Goal: Information Seeking & Learning: Learn about a topic

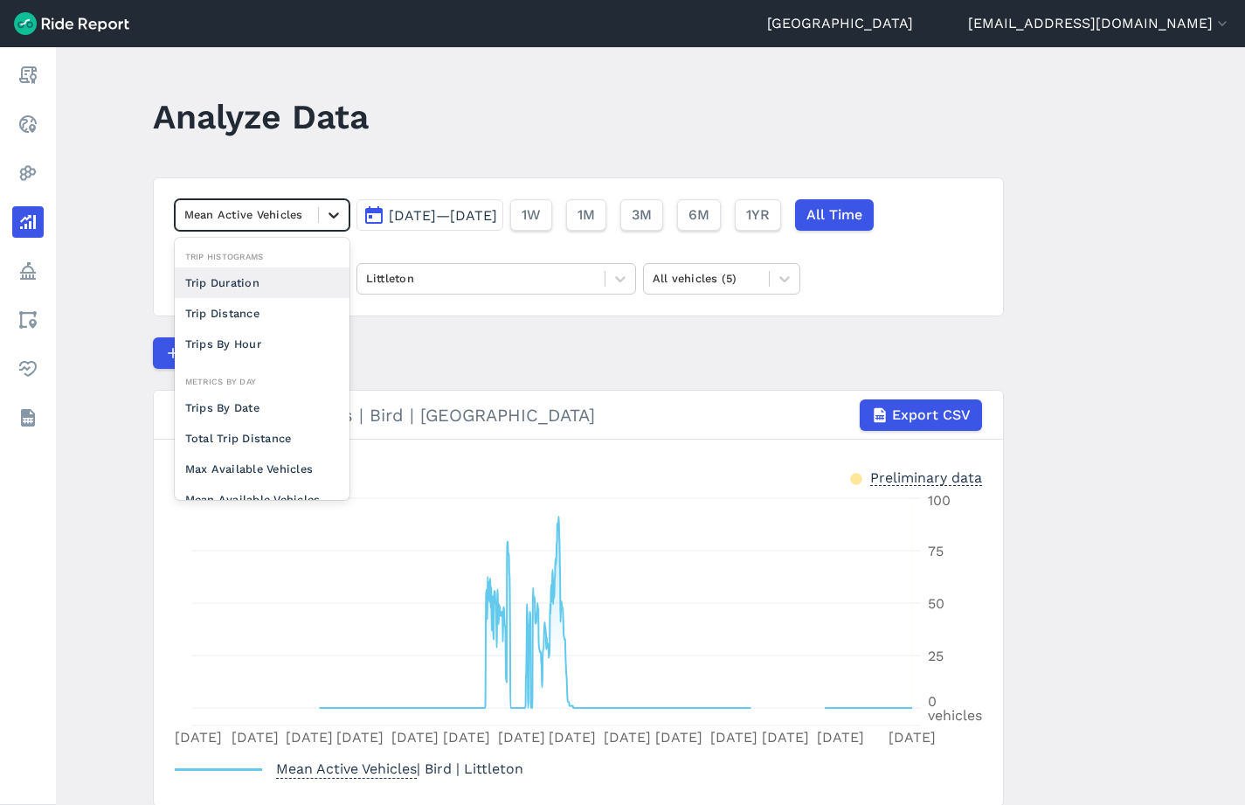
click at [332, 218] on icon at bounding box center [333, 214] width 17 height 17
click at [242, 406] on div "Trips By Date" at bounding box center [262, 407] width 175 height 31
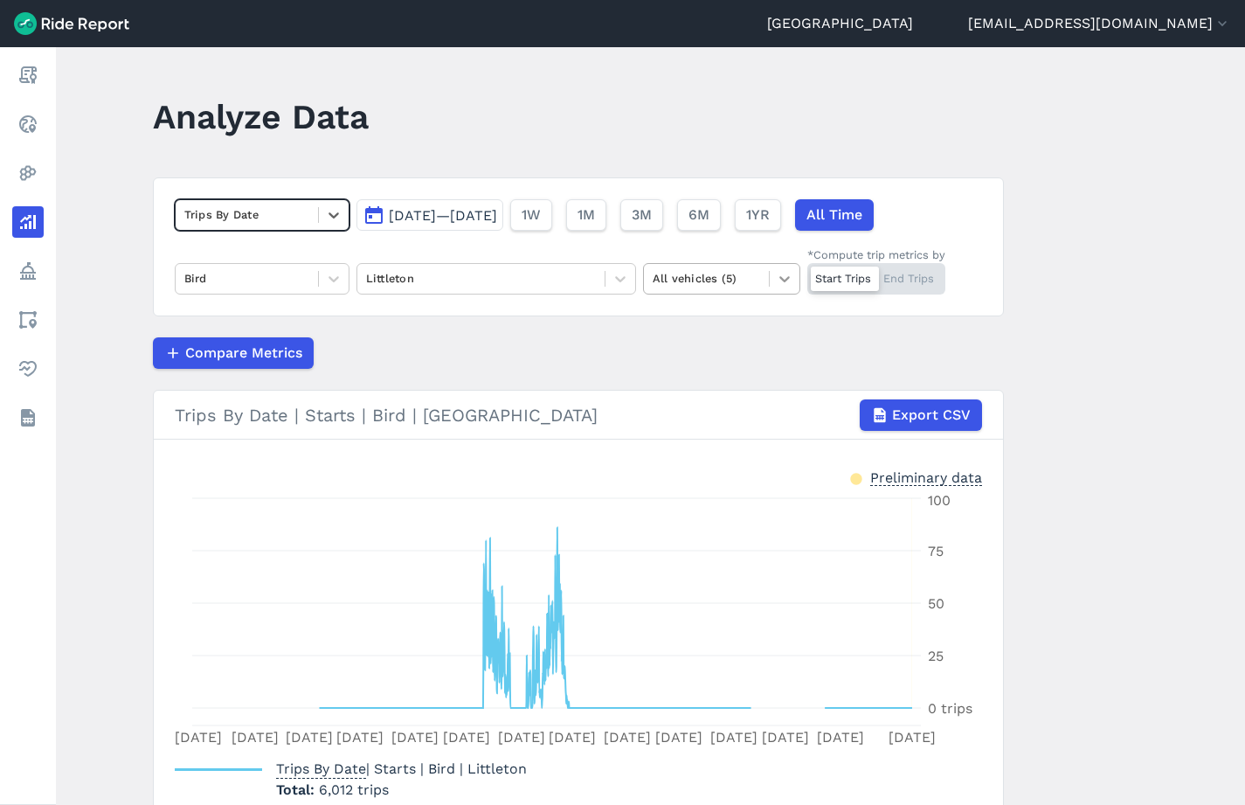
click at [786, 283] on icon at bounding box center [784, 278] width 17 height 17
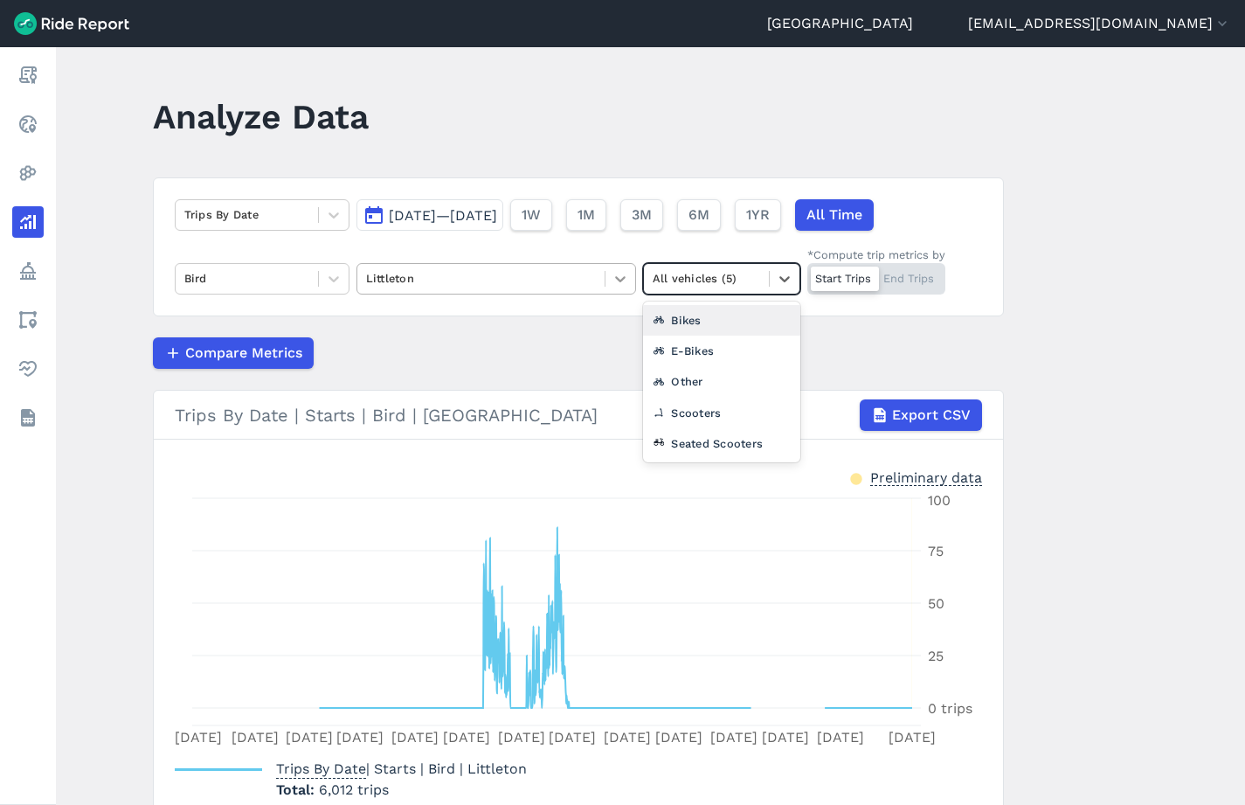
click at [612, 283] on icon at bounding box center [620, 278] width 17 height 17
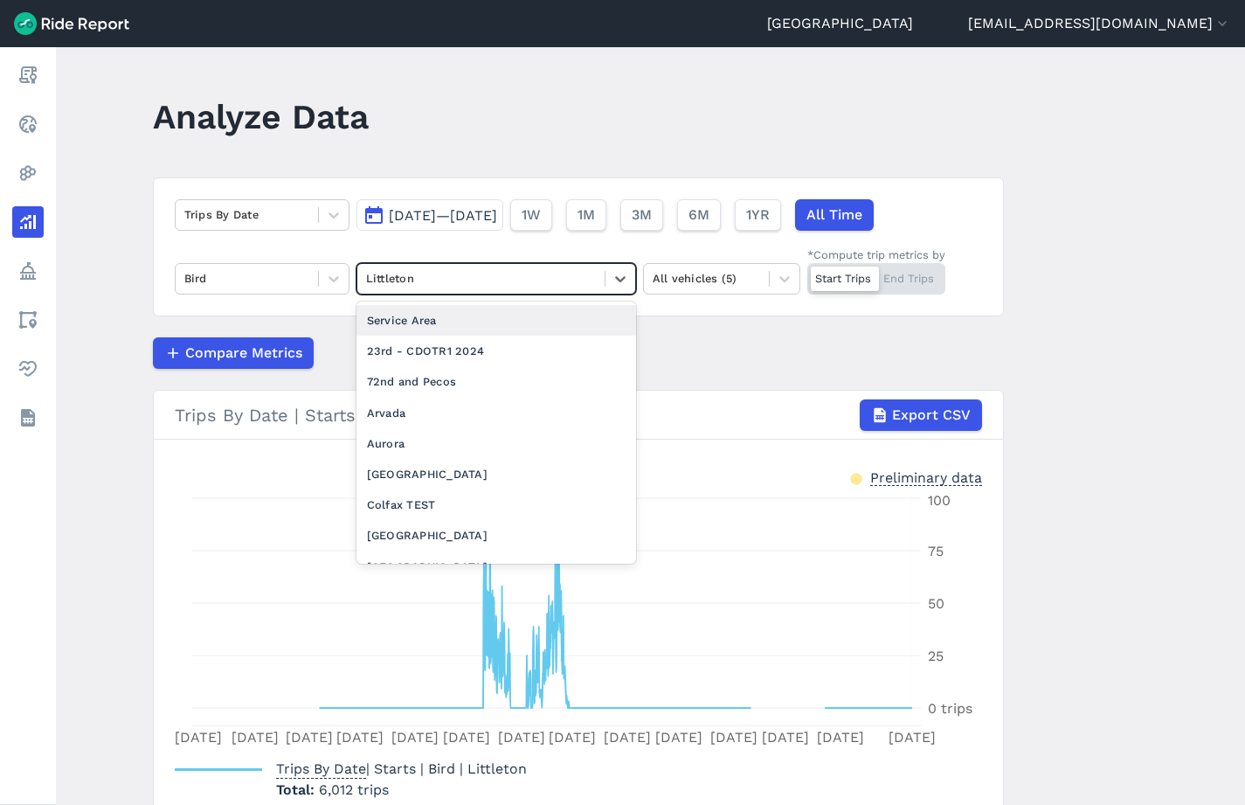
click at [497, 325] on div "Service Area" at bounding box center [497, 320] width 280 height 31
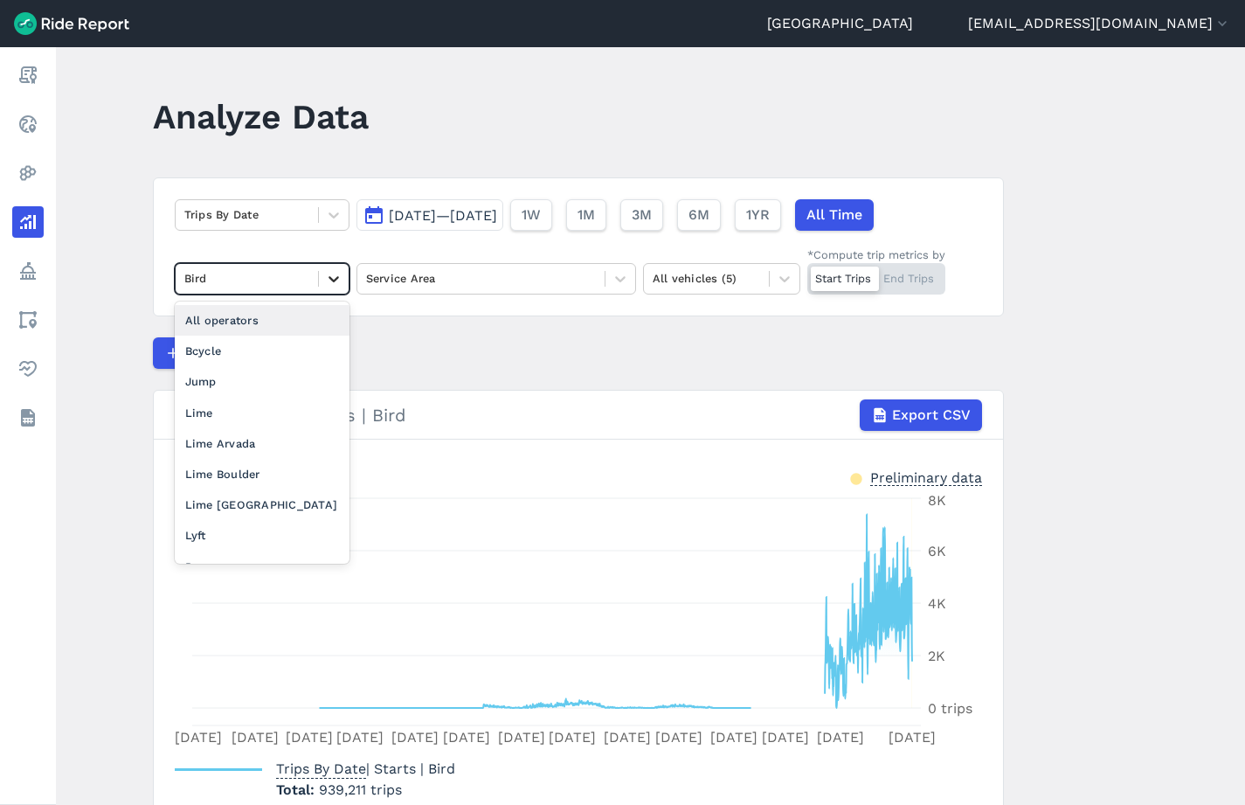
click at [331, 279] on icon at bounding box center [334, 279] width 10 height 6
click at [236, 323] on div "All operators" at bounding box center [262, 320] width 175 height 31
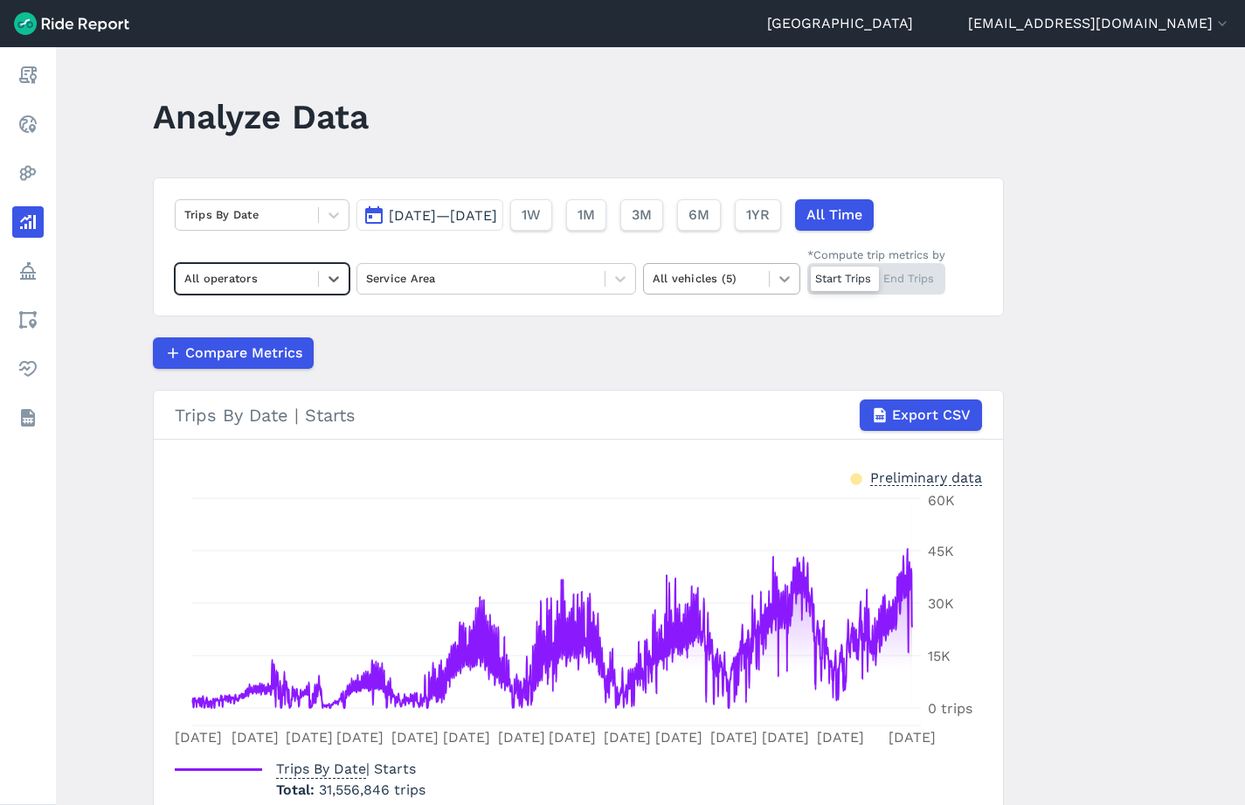
click at [784, 280] on icon at bounding box center [784, 279] width 10 height 6
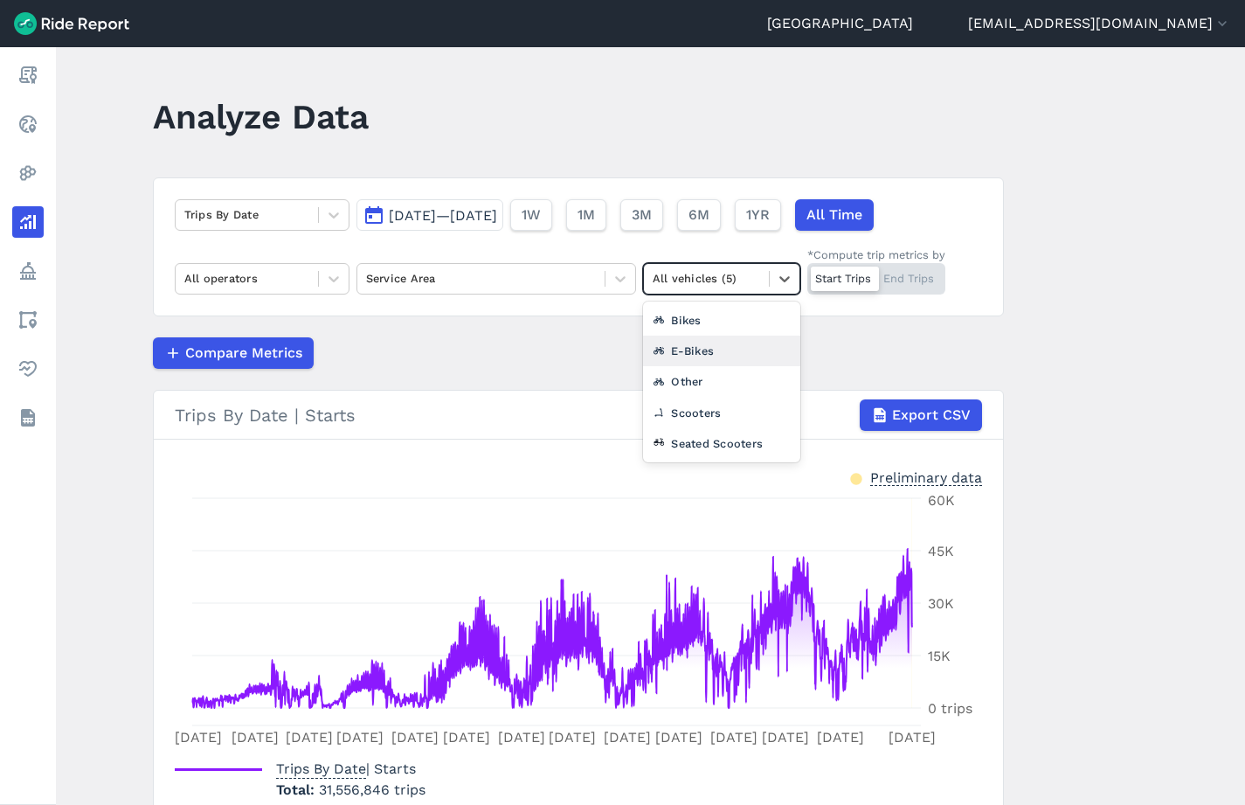
click at [696, 357] on div "E-Bikes" at bounding box center [721, 351] width 157 height 31
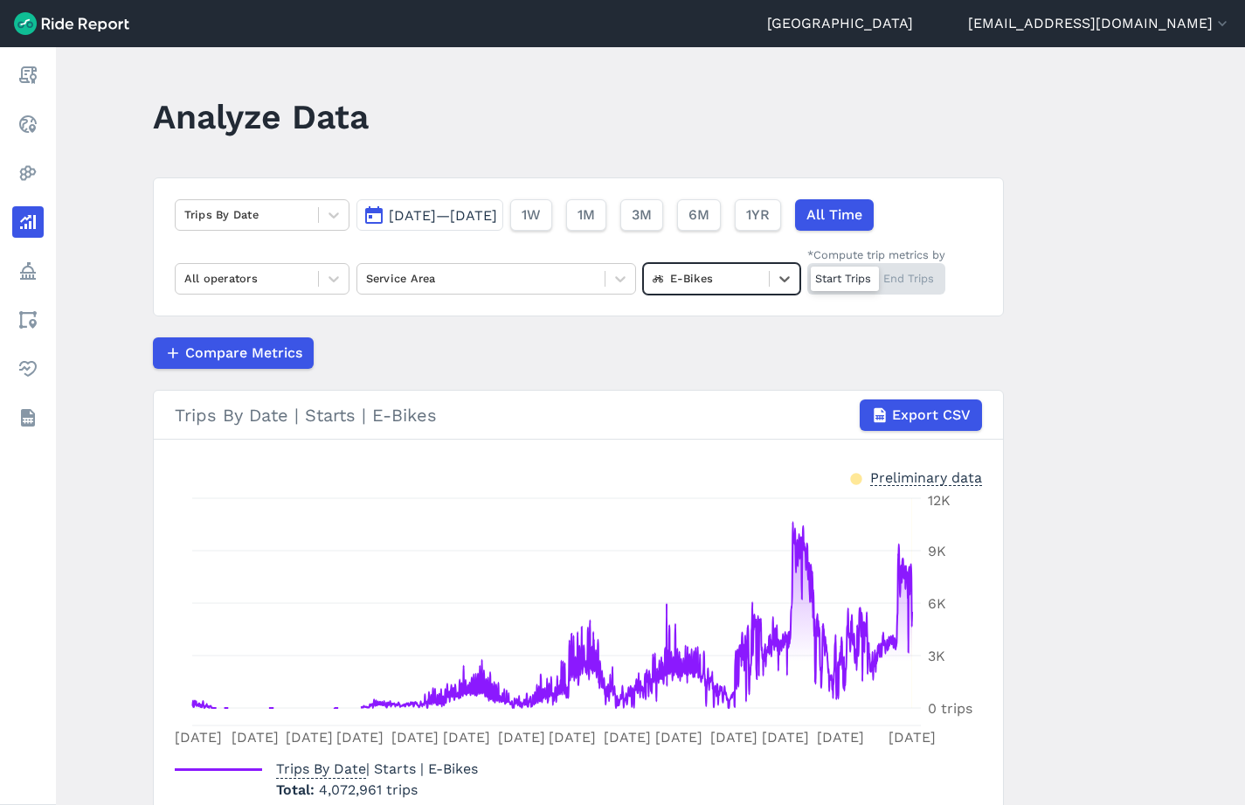
scroll to position [101, 0]
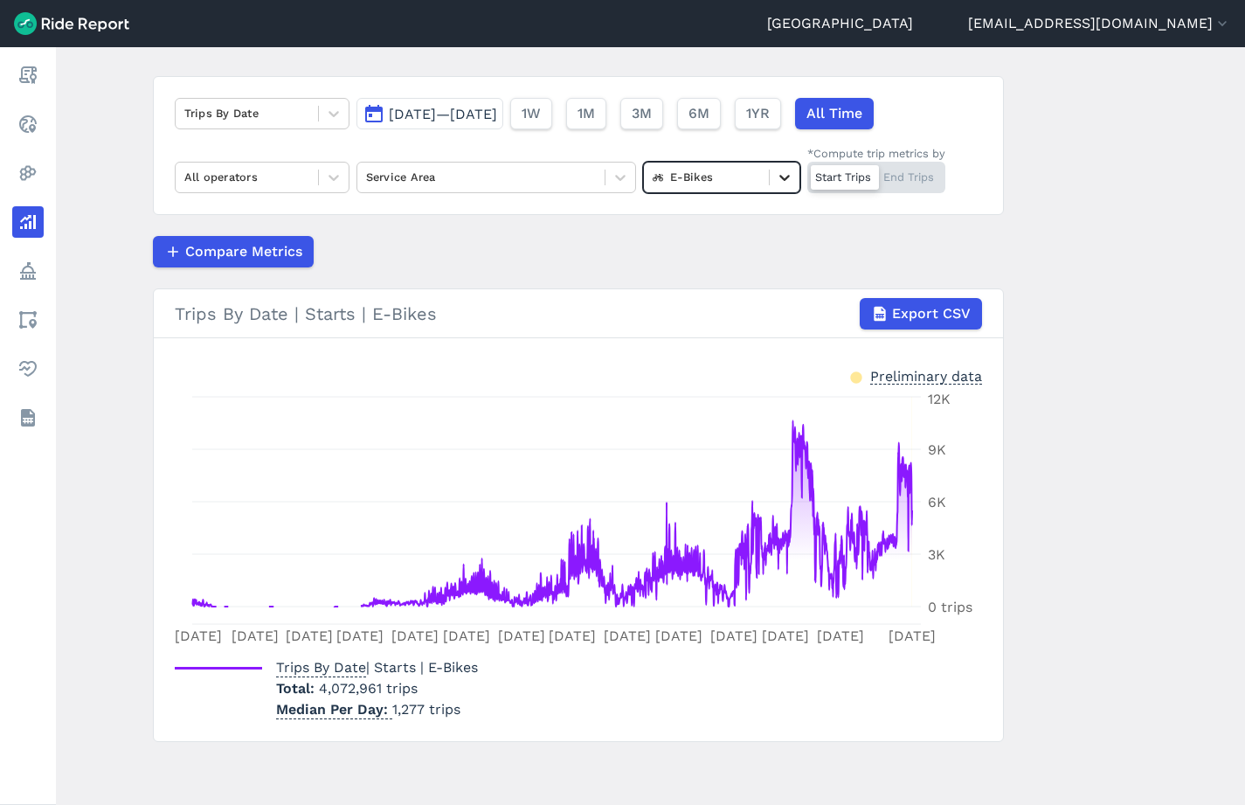
click at [793, 176] on div at bounding box center [785, 178] width 30 height 30
click at [715, 249] on div "Bikes" at bounding box center [721, 249] width 157 height 31
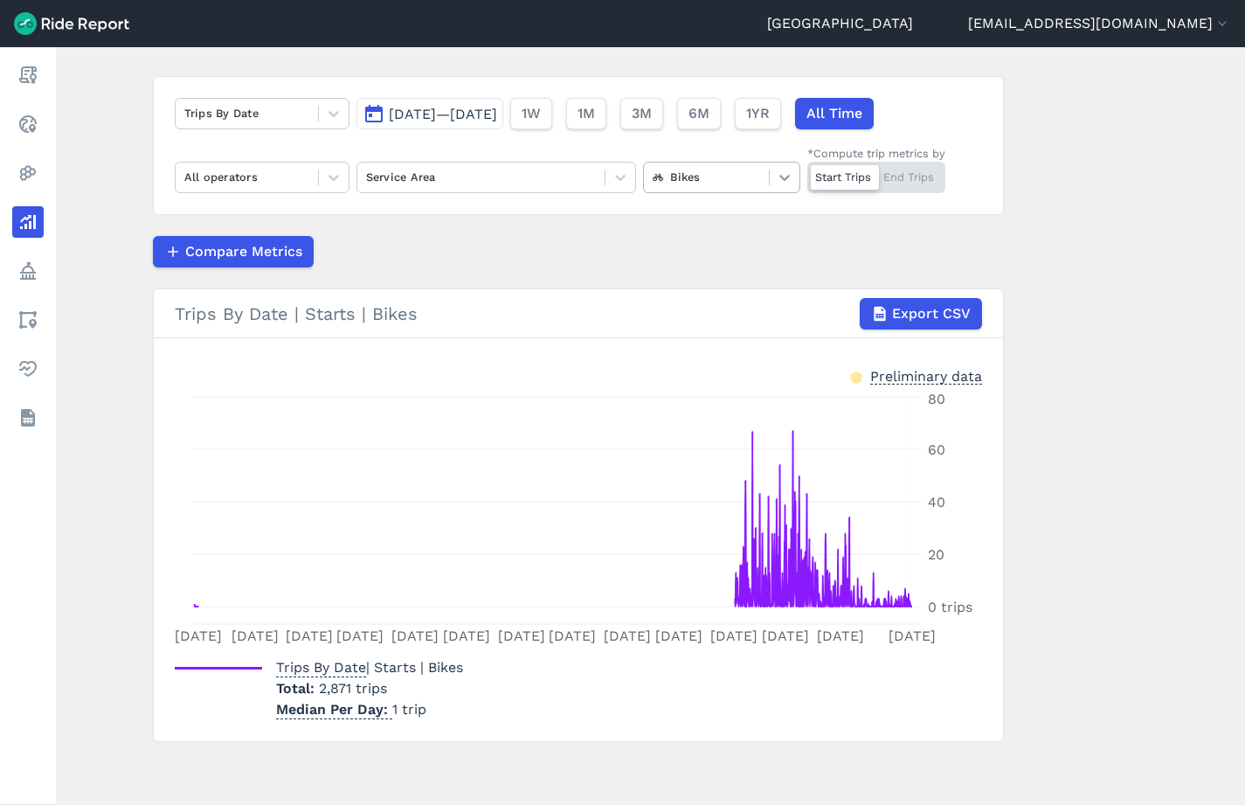
click at [784, 169] on icon at bounding box center [784, 177] width 17 height 17
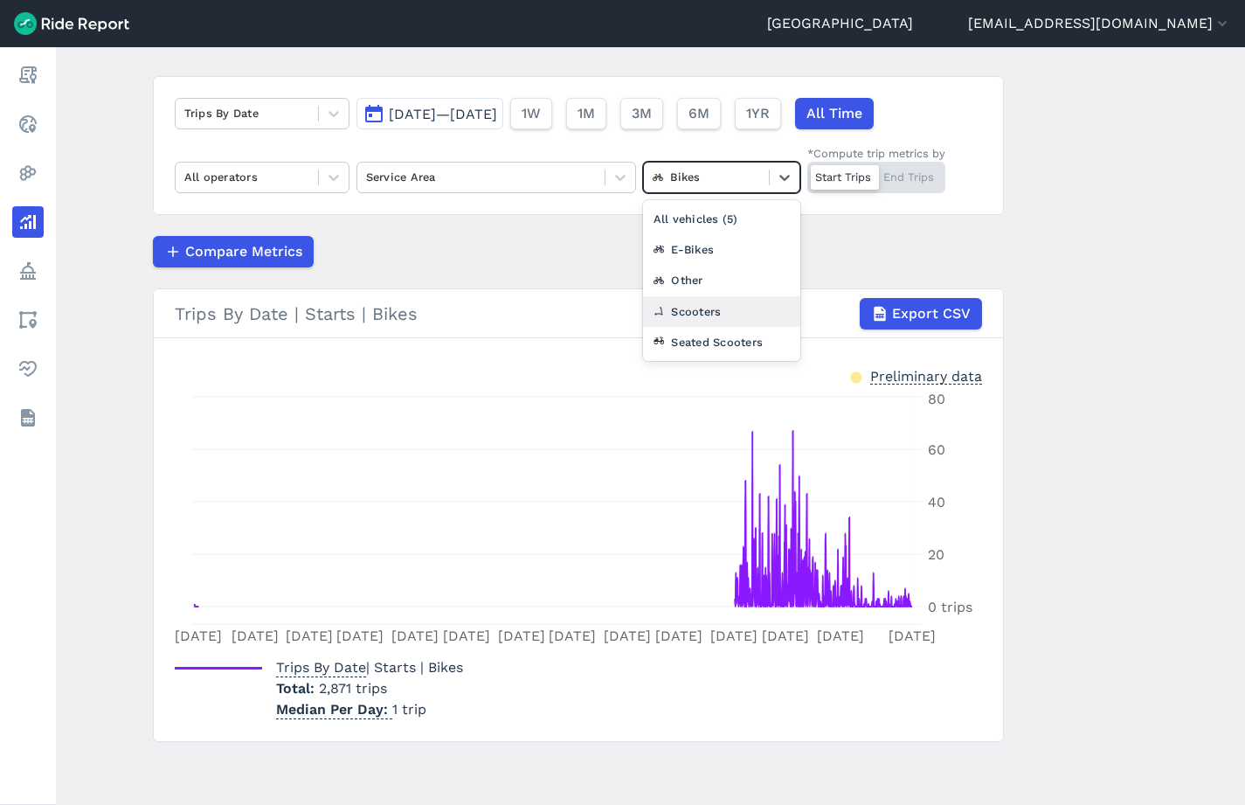
click at [703, 308] on div "Scooters" at bounding box center [721, 311] width 157 height 31
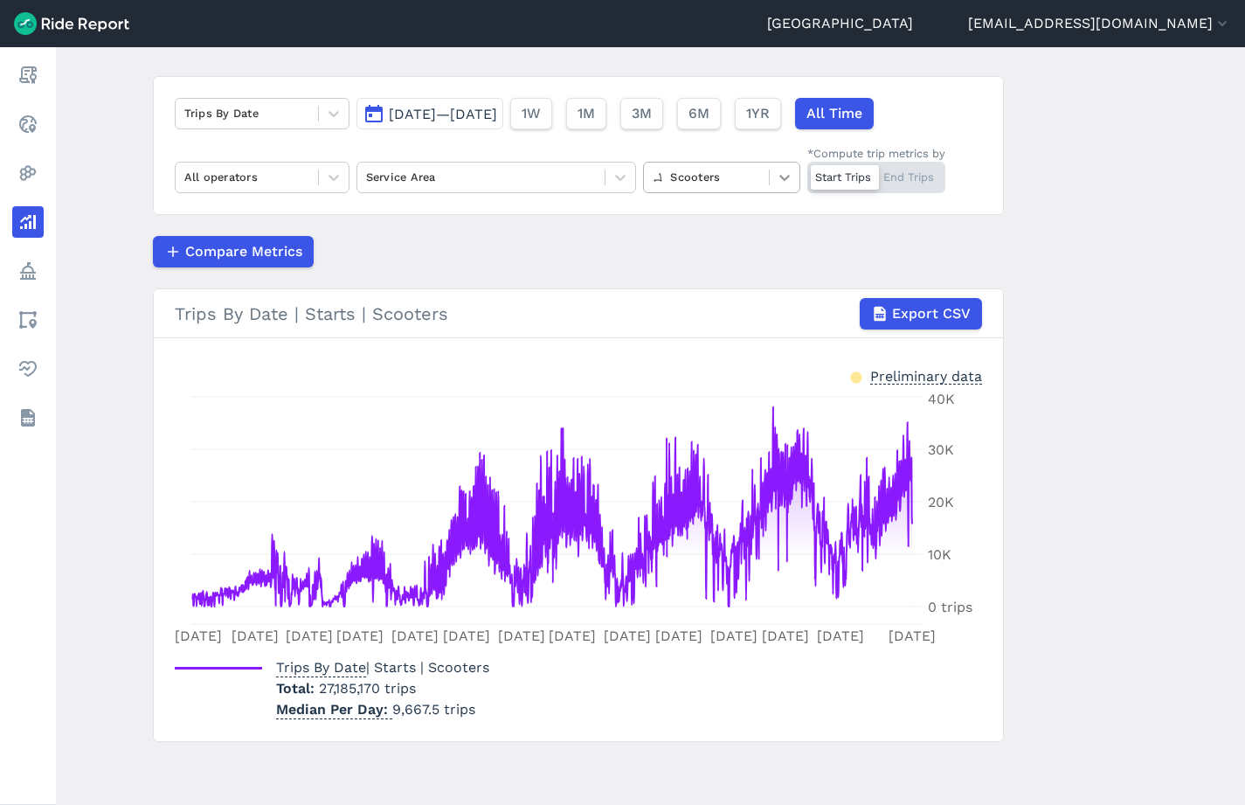
click at [779, 179] on icon at bounding box center [784, 177] width 17 height 17
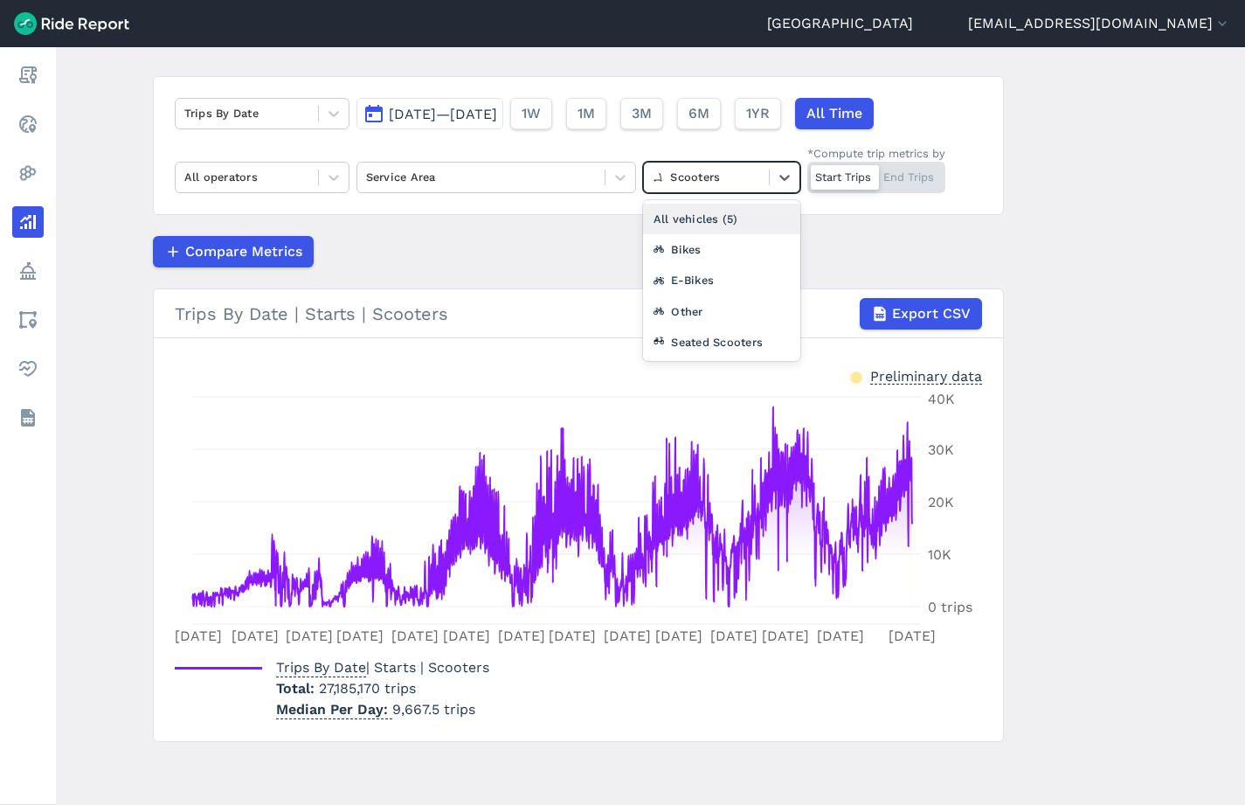
click at [679, 225] on div "All vehicles (5)" at bounding box center [721, 219] width 157 height 31
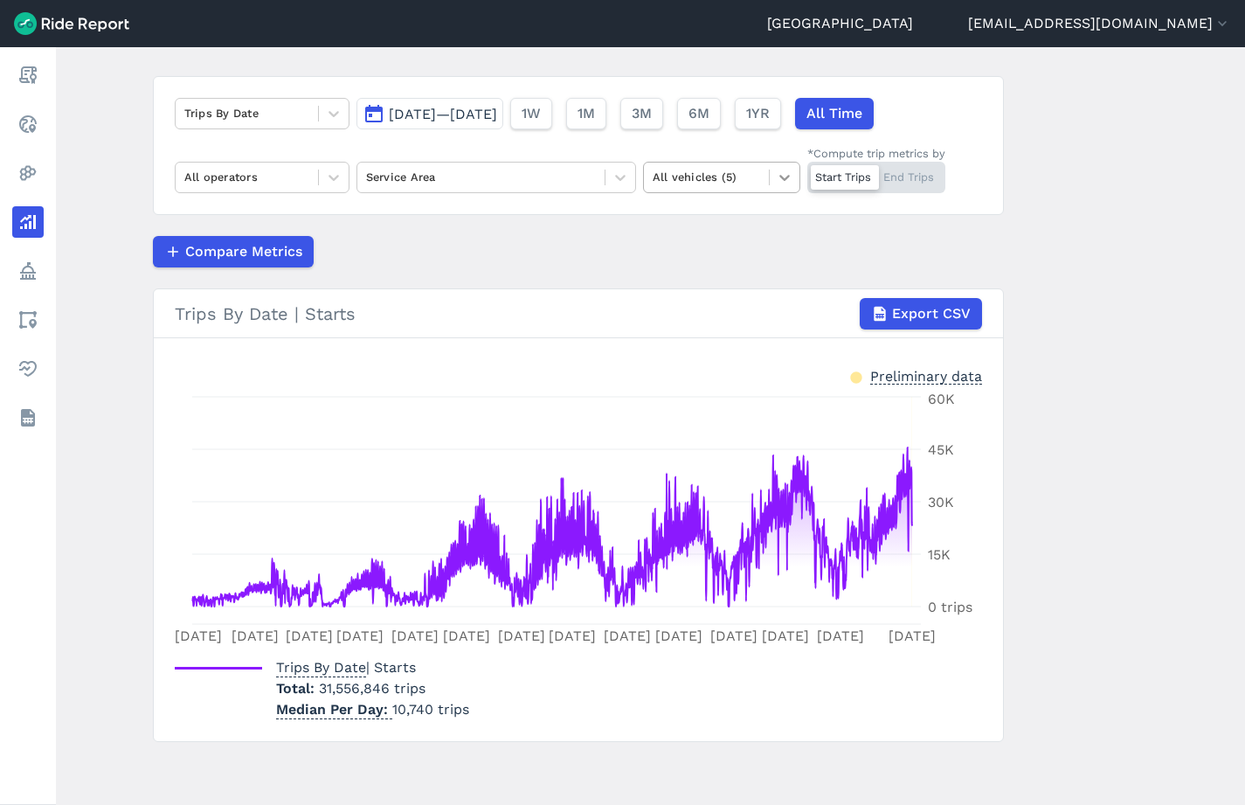
click at [784, 178] on icon at bounding box center [784, 178] width 10 height 6
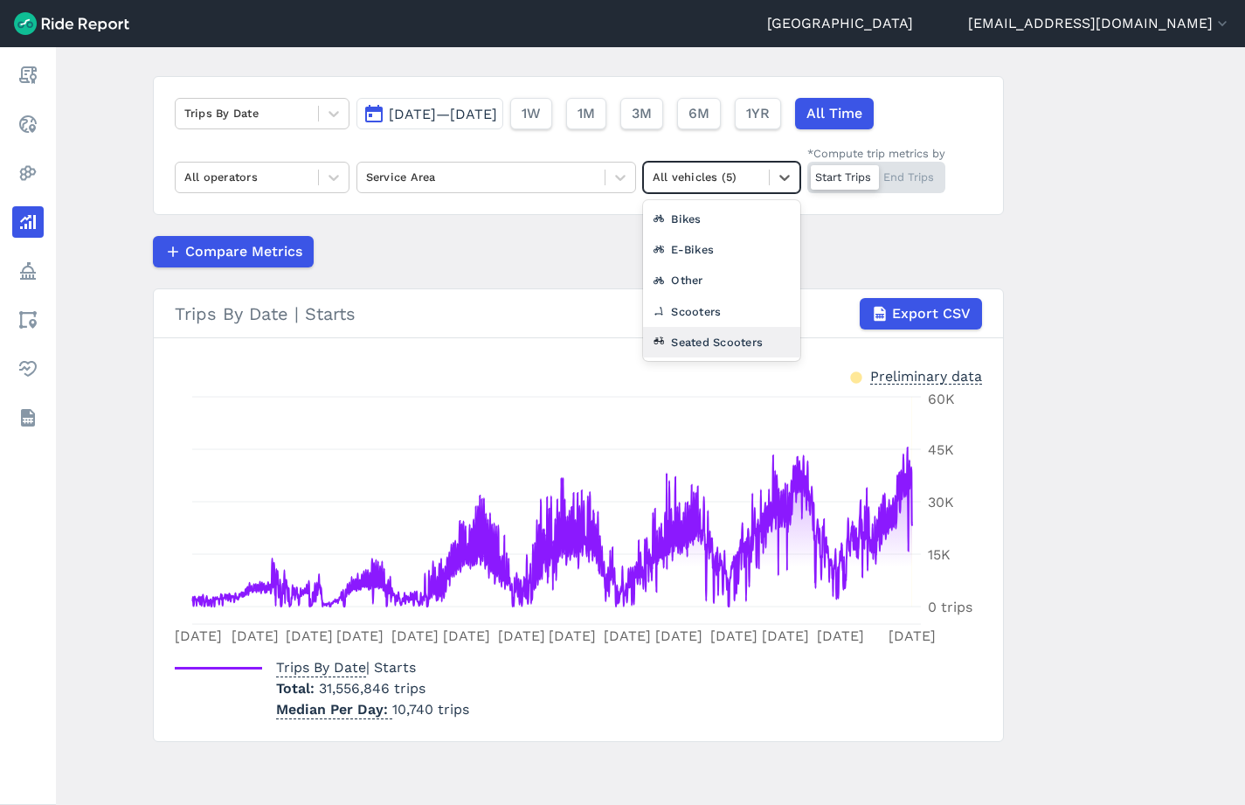
click at [704, 345] on div "Seated Scooters" at bounding box center [721, 342] width 157 height 31
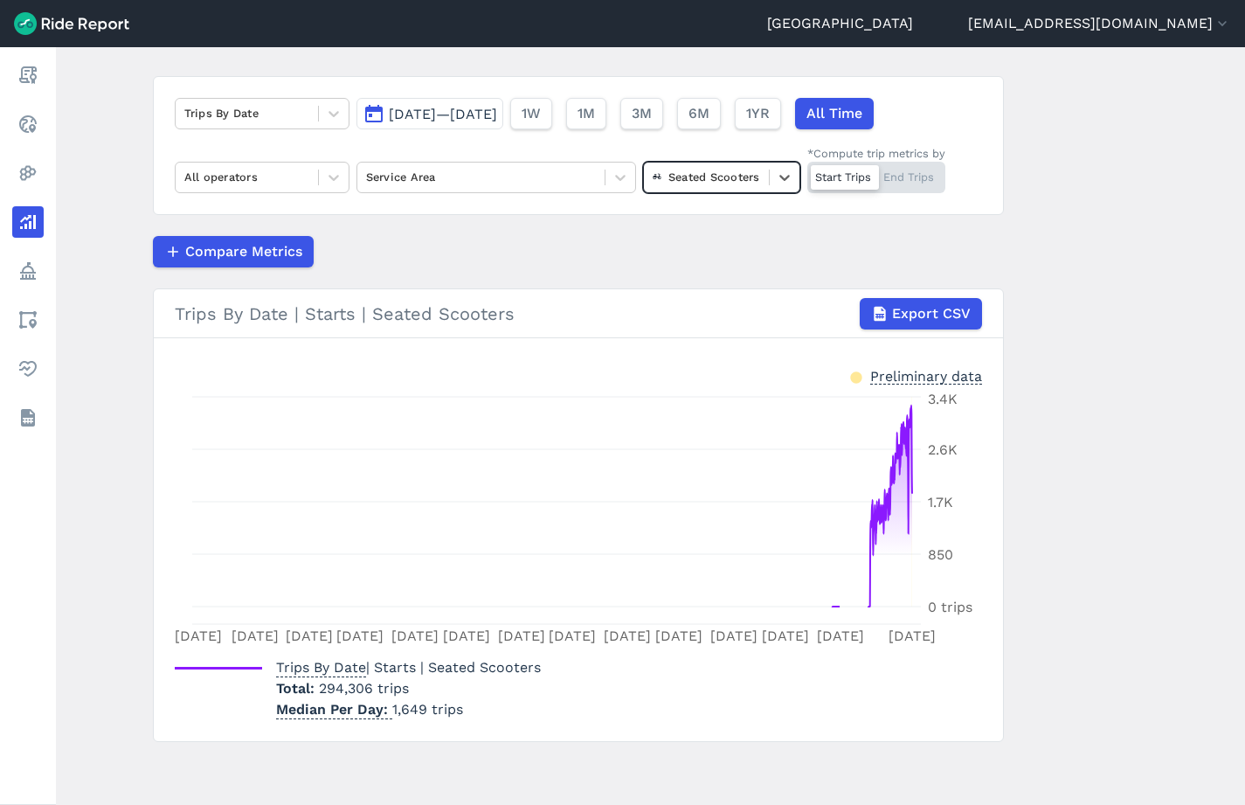
click at [768, 182] on div "Seated Scooters" at bounding box center [706, 176] width 125 height 27
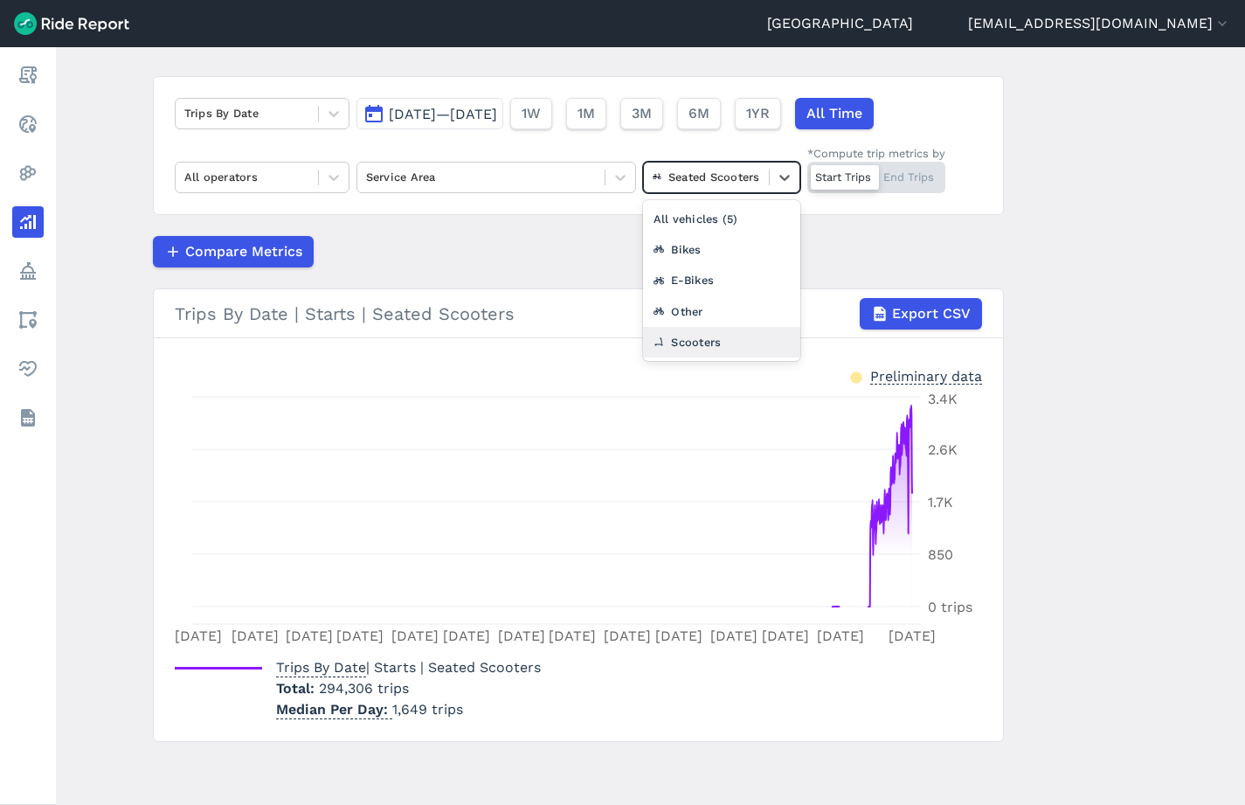
click at [693, 339] on div "Scooters" at bounding box center [721, 342] width 157 height 31
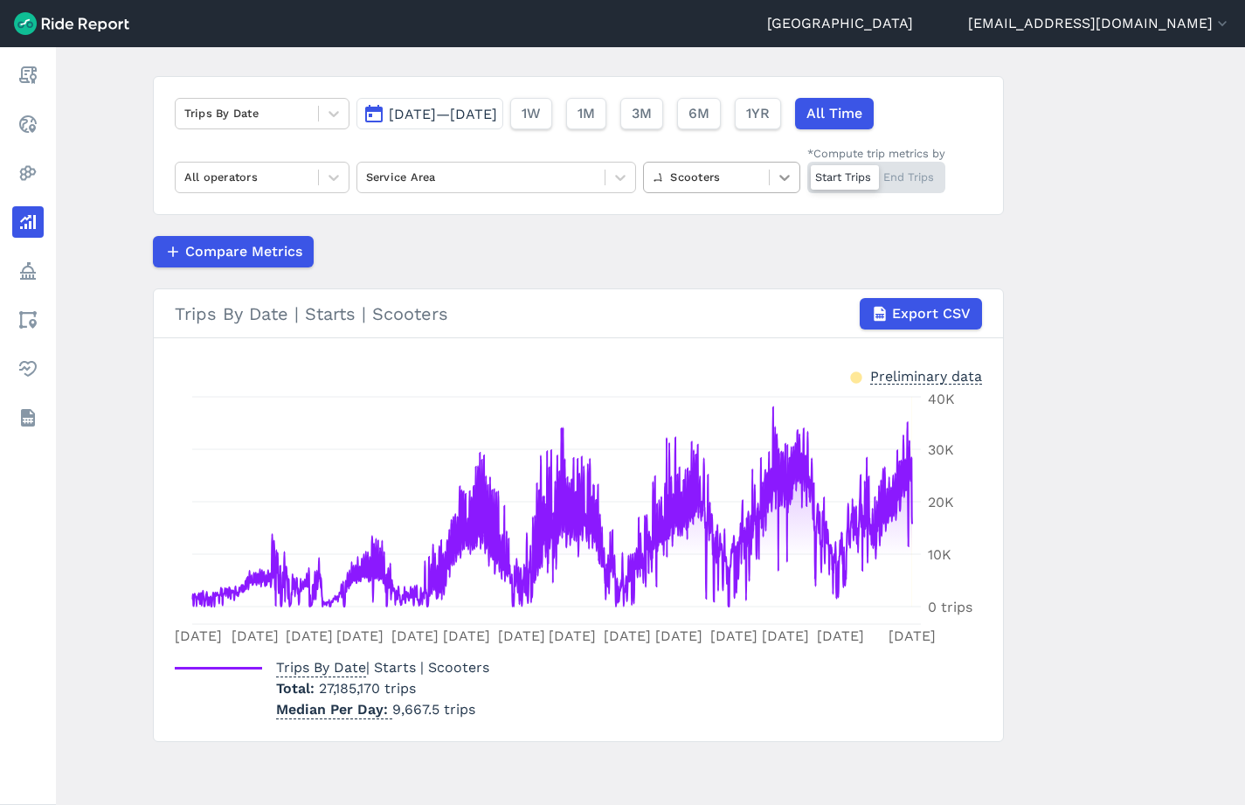
click at [778, 184] on icon at bounding box center [784, 177] width 17 height 17
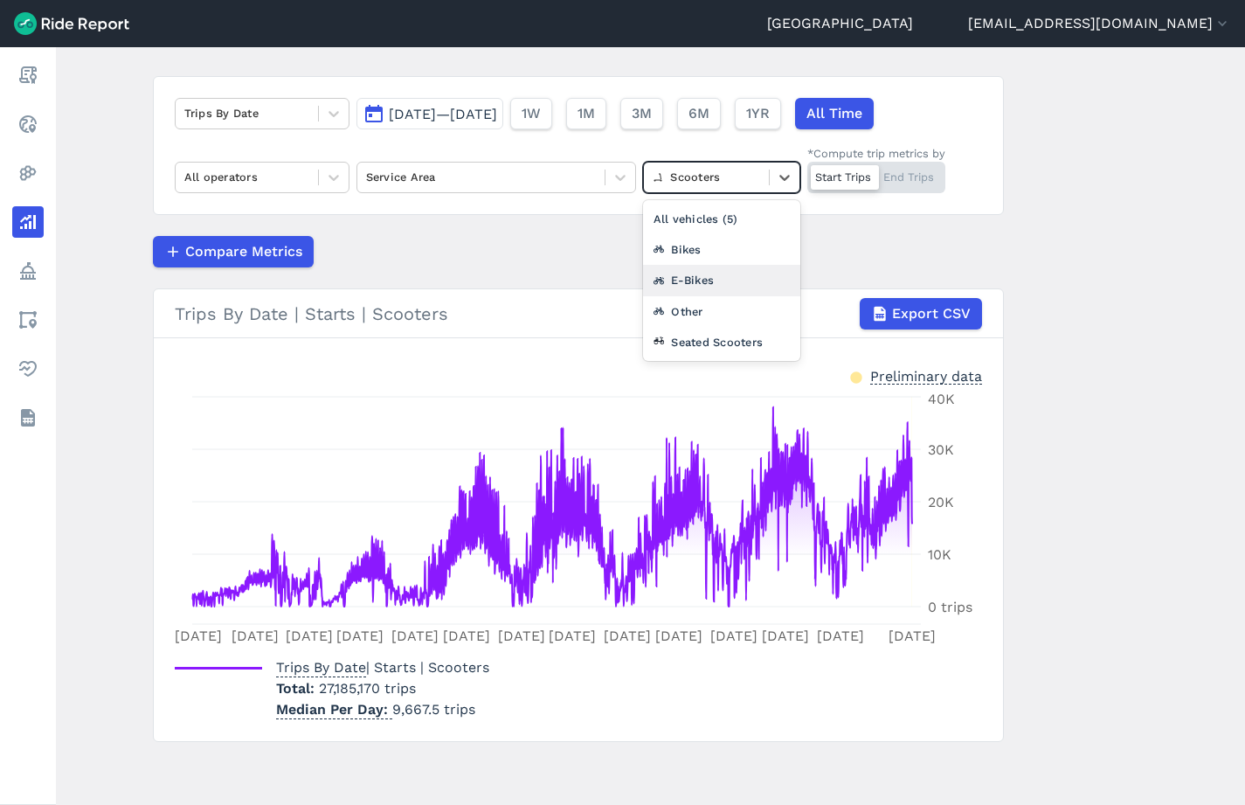
click at [708, 273] on div "E-Bikes" at bounding box center [721, 280] width 157 height 31
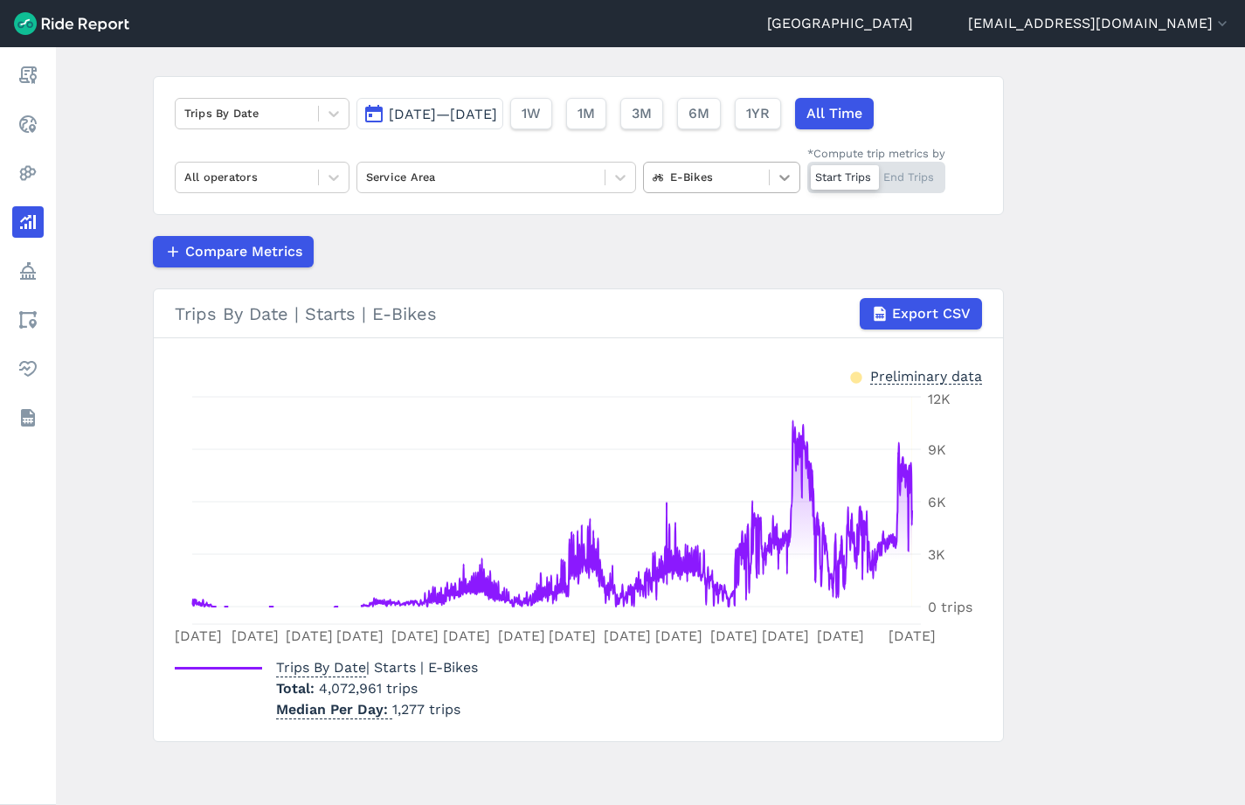
click at [780, 171] on icon at bounding box center [784, 177] width 17 height 17
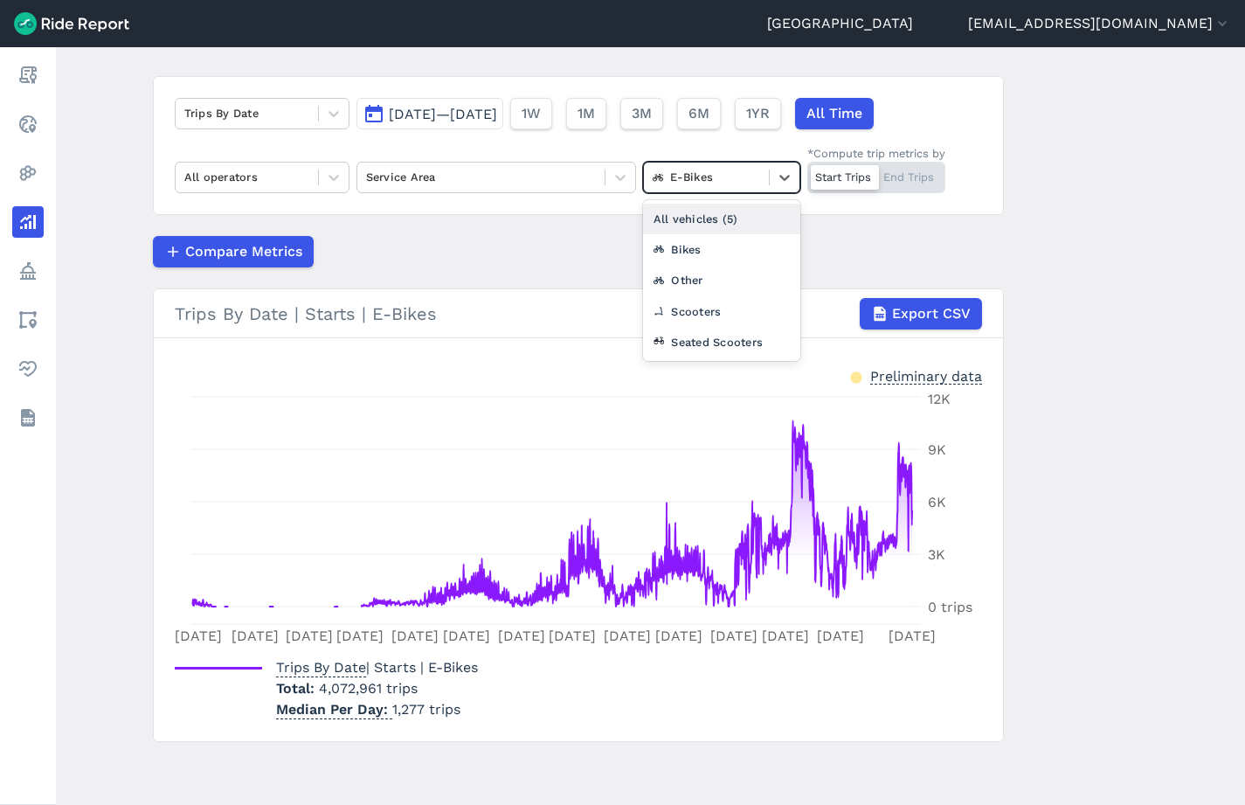
click at [718, 227] on div "All vehicles (5)" at bounding box center [721, 219] width 157 height 31
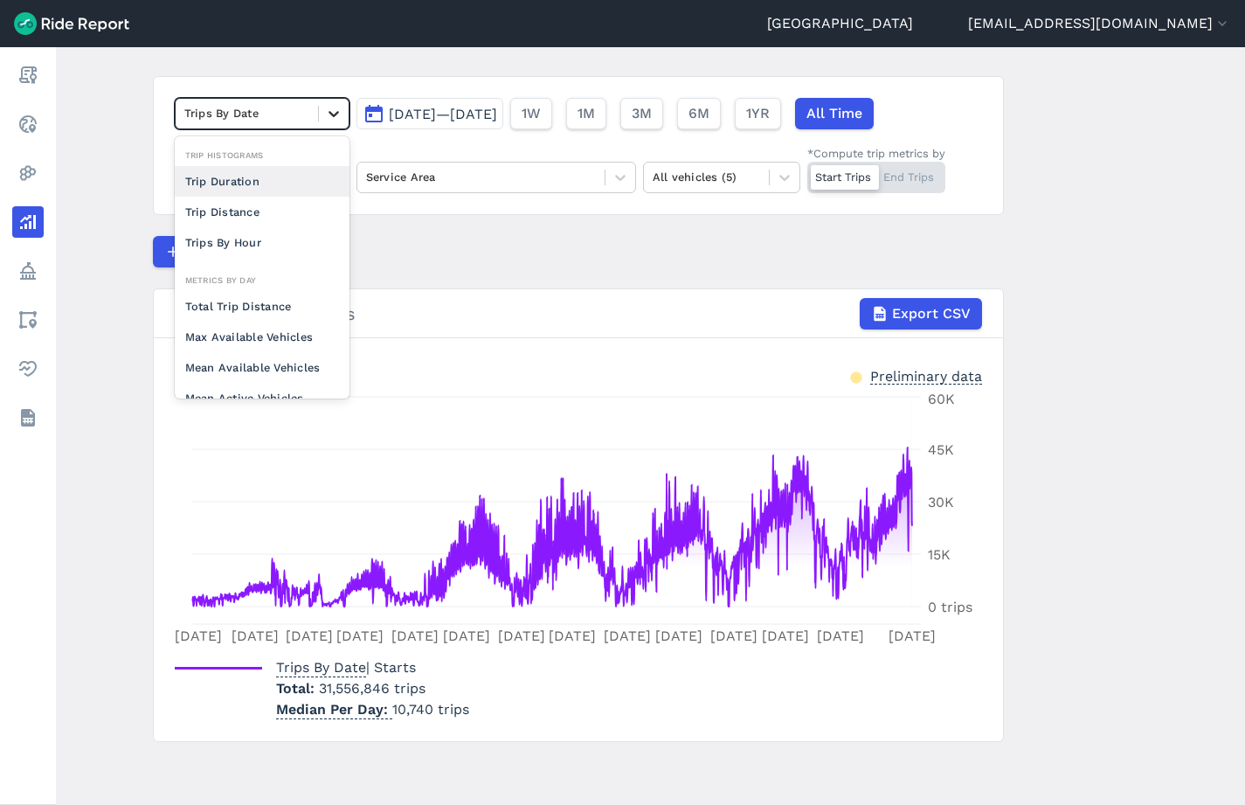
click at [335, 119] on icon at bounding box center [333, 113] width 17 height 17
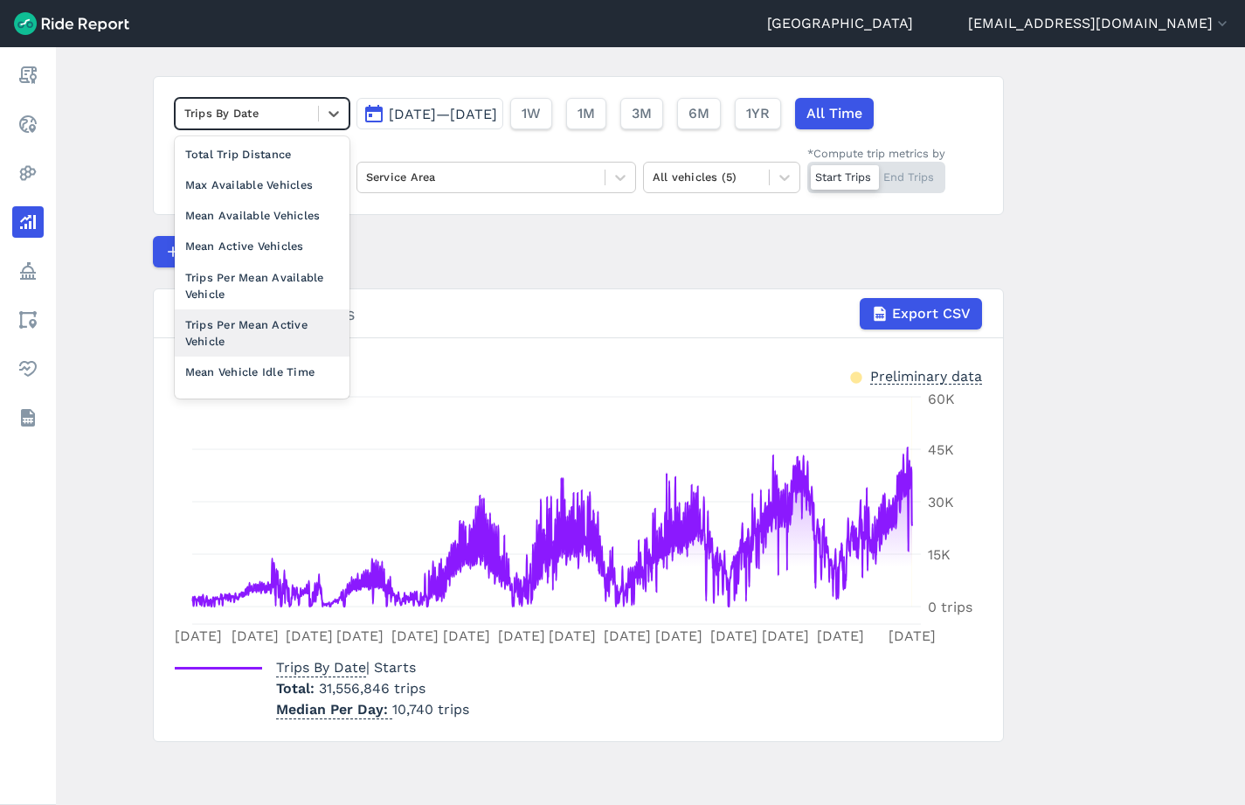
click at [279, 332] on div "Trips Per Mean Active Vehicle" at bounding box center [262, 332] width 175 height 47
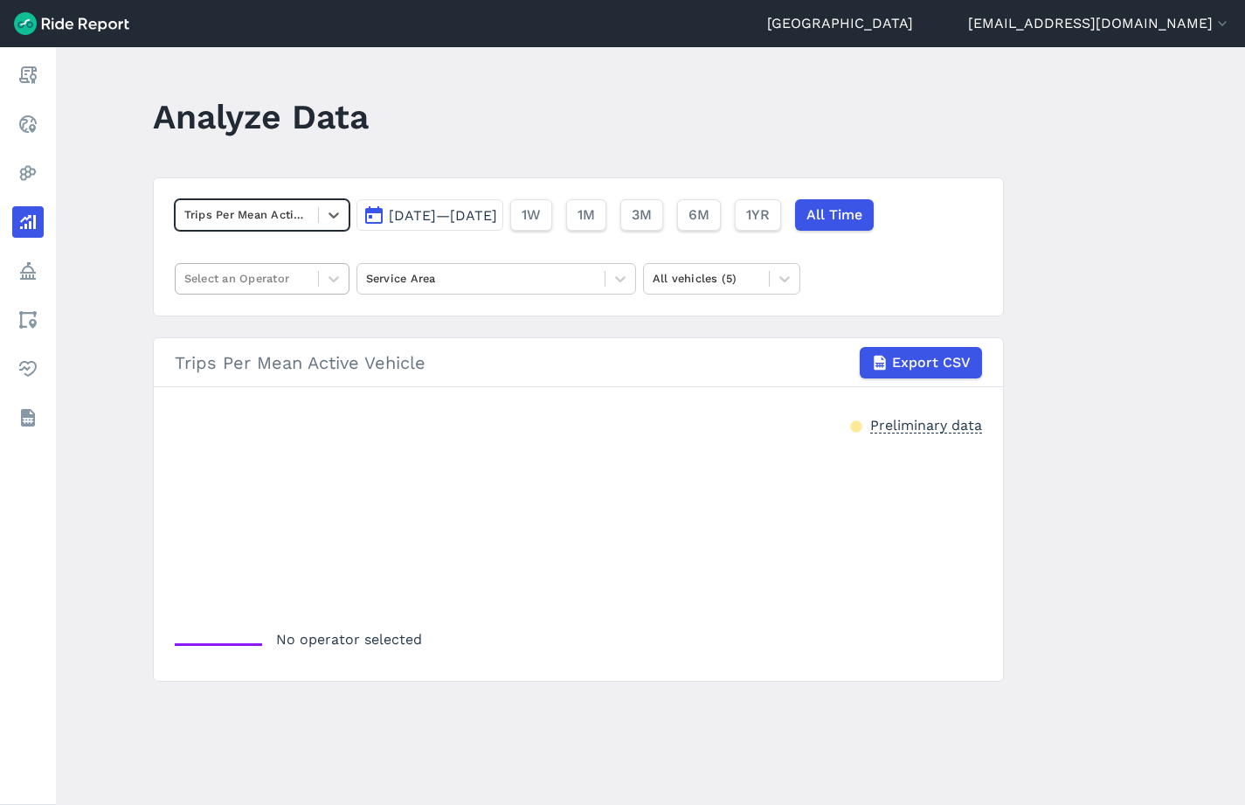
click at [349, 275] on div "Select an Operator" at bounding box center [262, 278] width 175 height 31
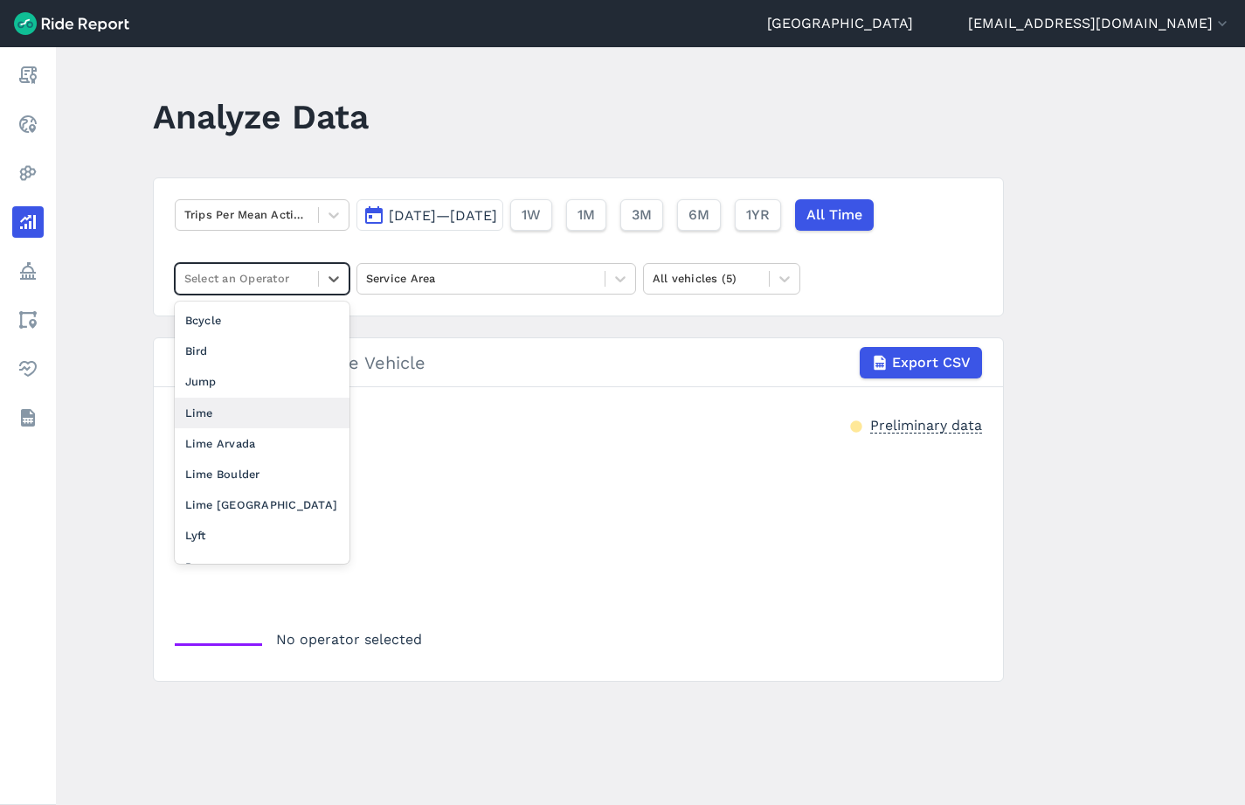
click at [231, 409] on div "Lime" at bounding box center [262, 413] width 175 height 31
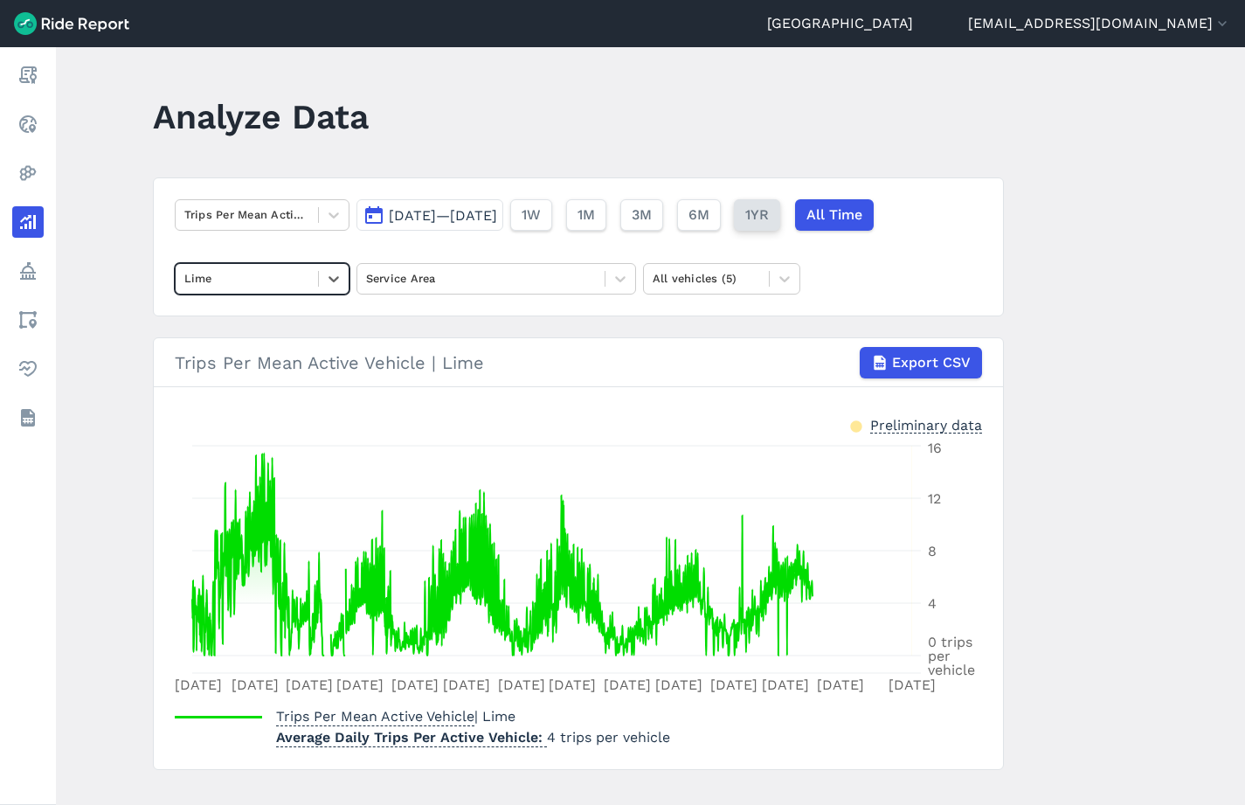
click at [769, 219] on span "1YR" at bounding box center [757, 214] width 24 height 21
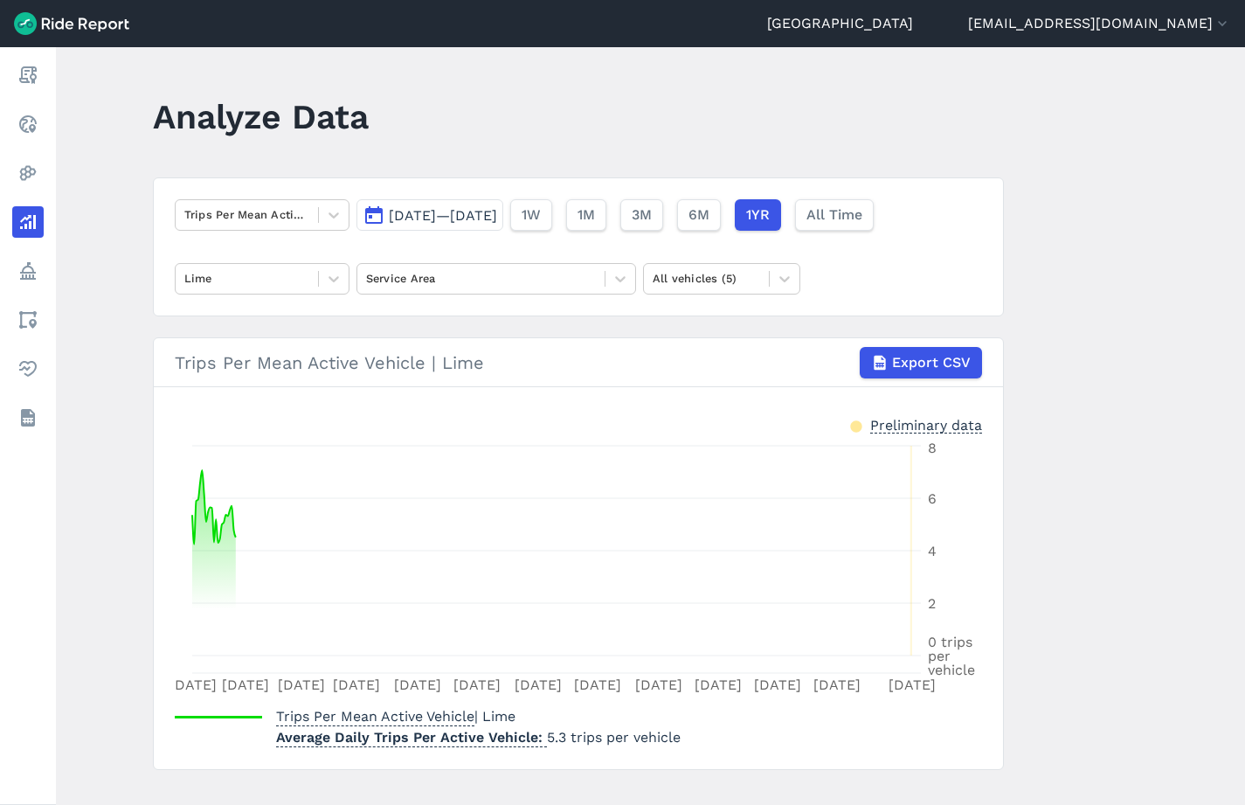
click at [497, 216] on span "[DATE]—[DATE]" at bounding box center [443, 215] width 108 height 17
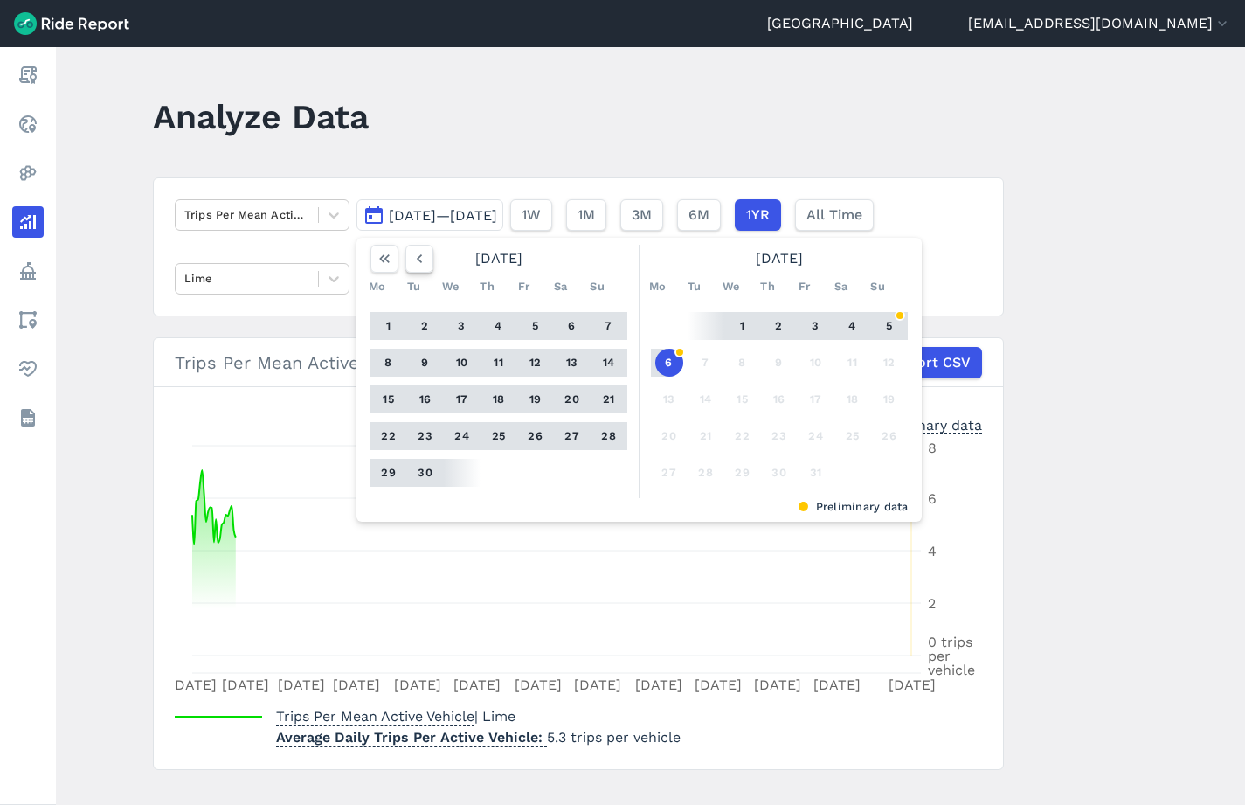
click at [411, 259] on icon "button" at bounding box center [419, 258] width 17 height 17
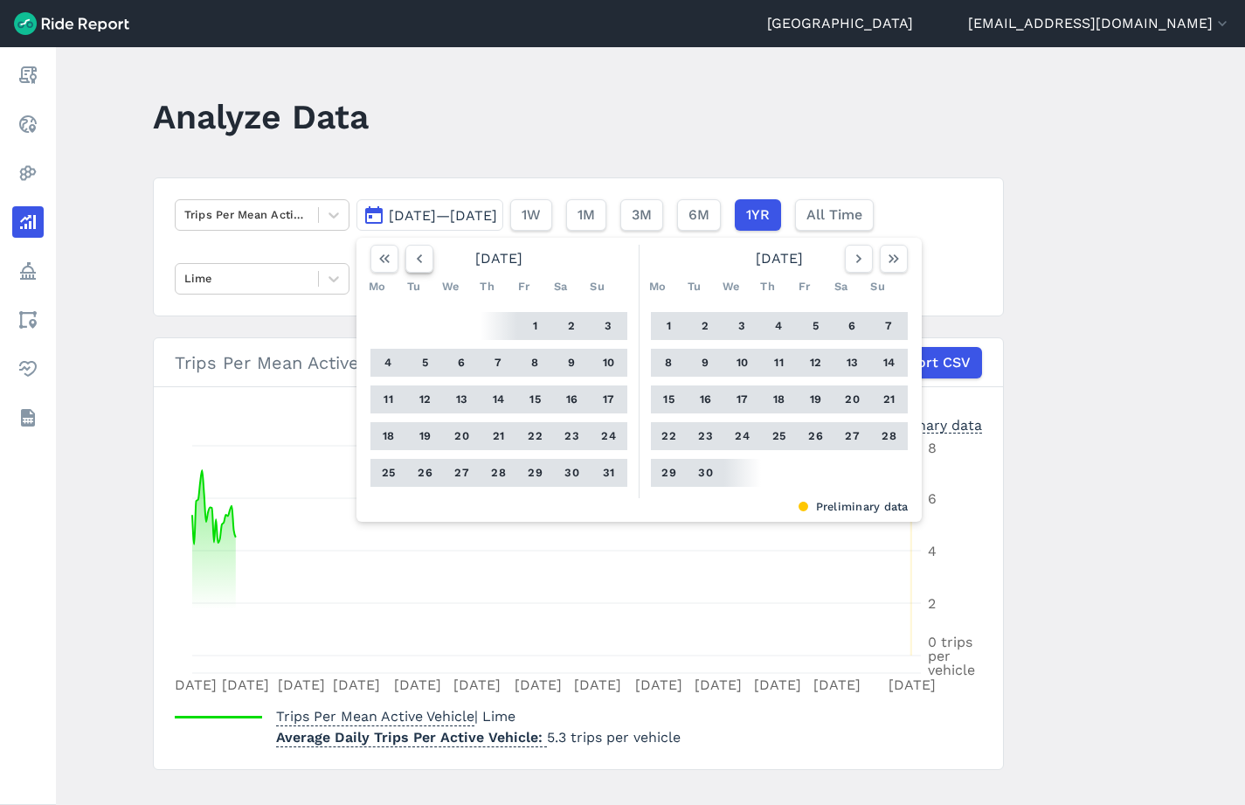
click at [416, 255] on icon "button" at bounding box center [419, 258] width 17 height 17
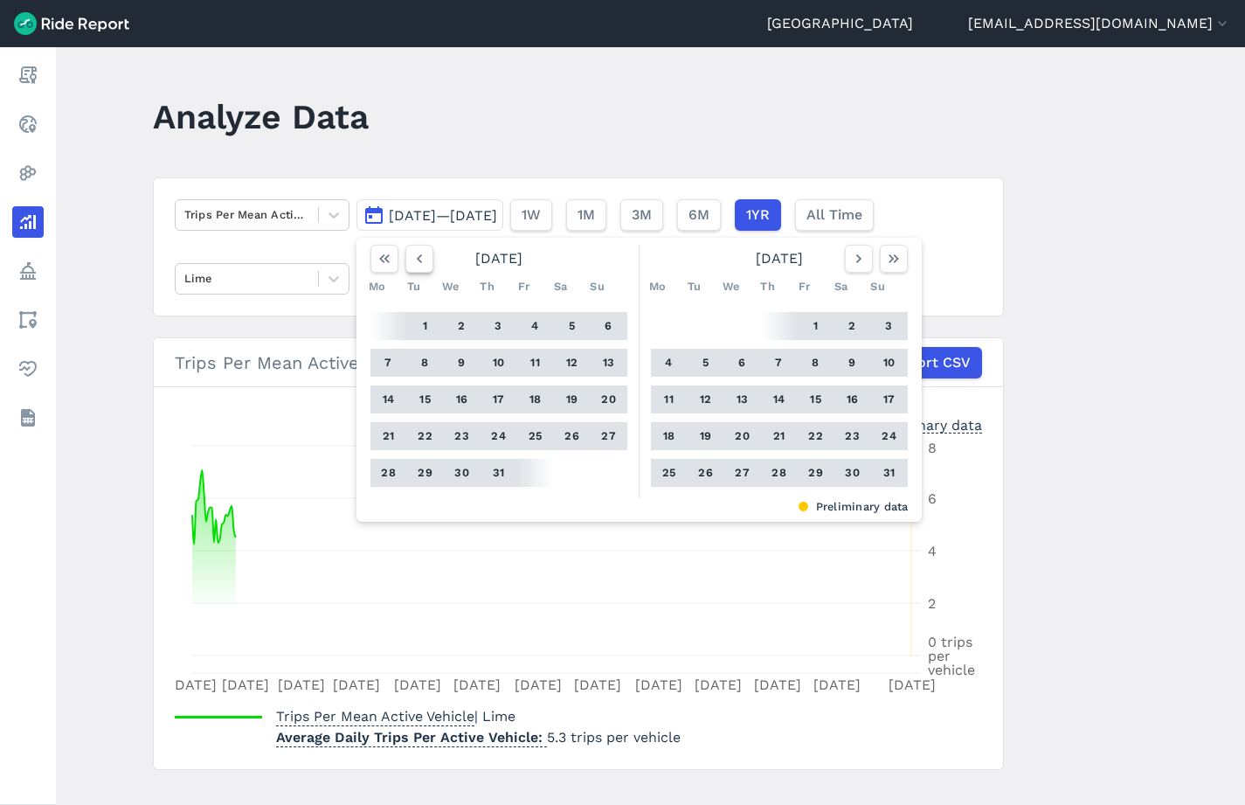
click at [416, 255] on icon "button" at bounding box center [419, 258] width 17 height 17
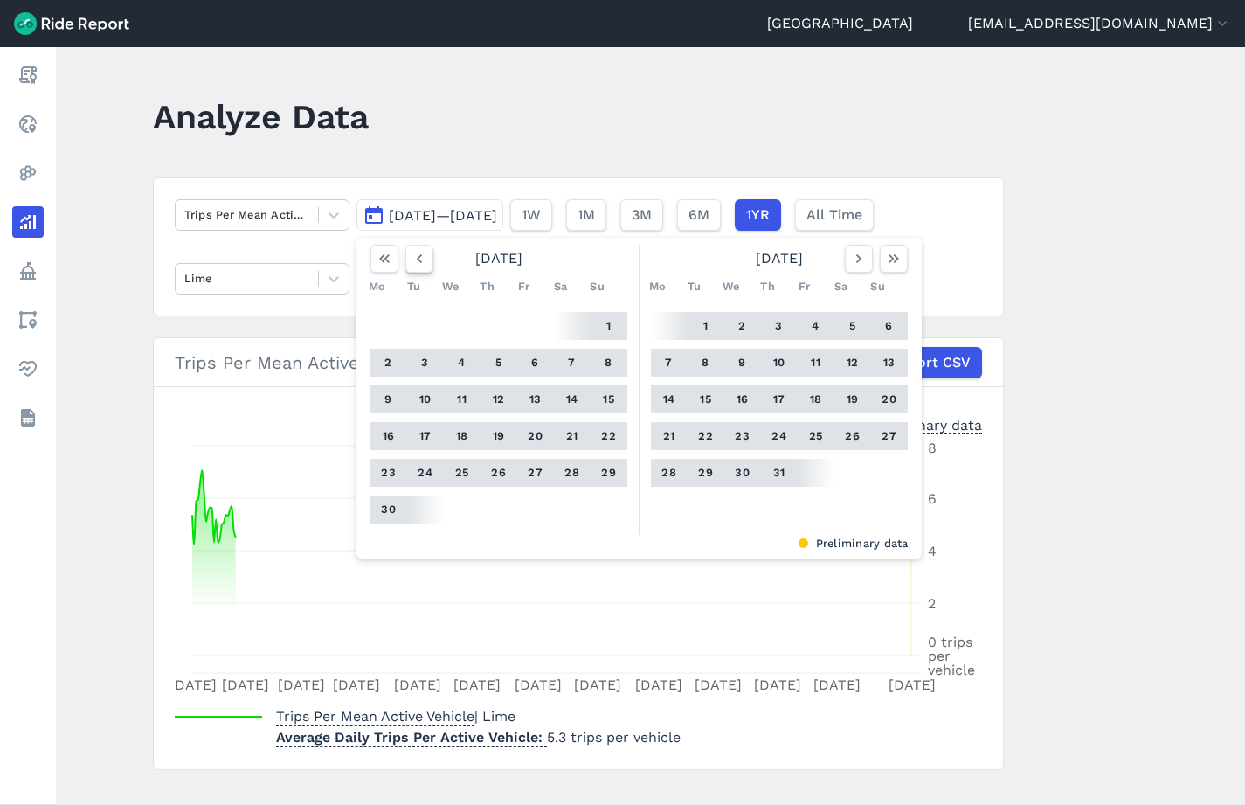
click at [416, 255] on icon "button" at bounding box center [419, 258] width 17 height 17
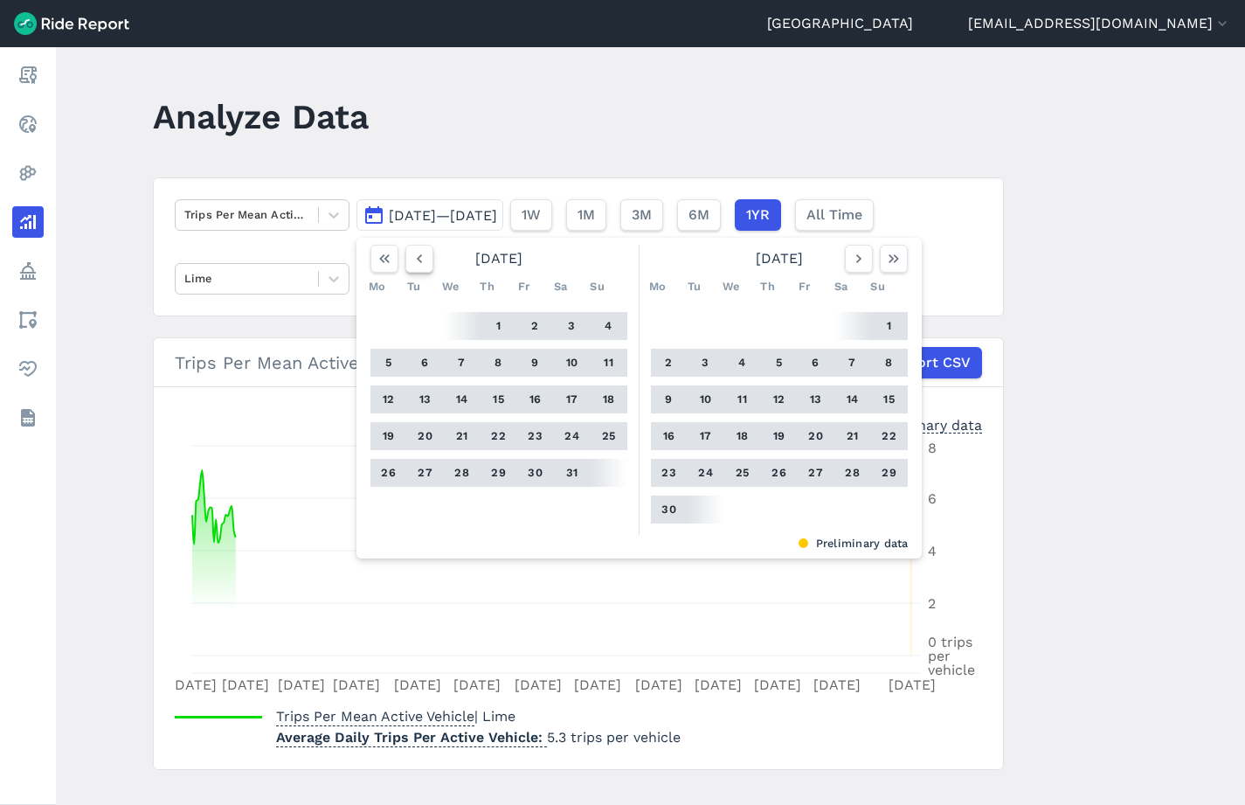
click at [416, 255] on icon "button" at bounding box center [419, 258] width 17 height 17
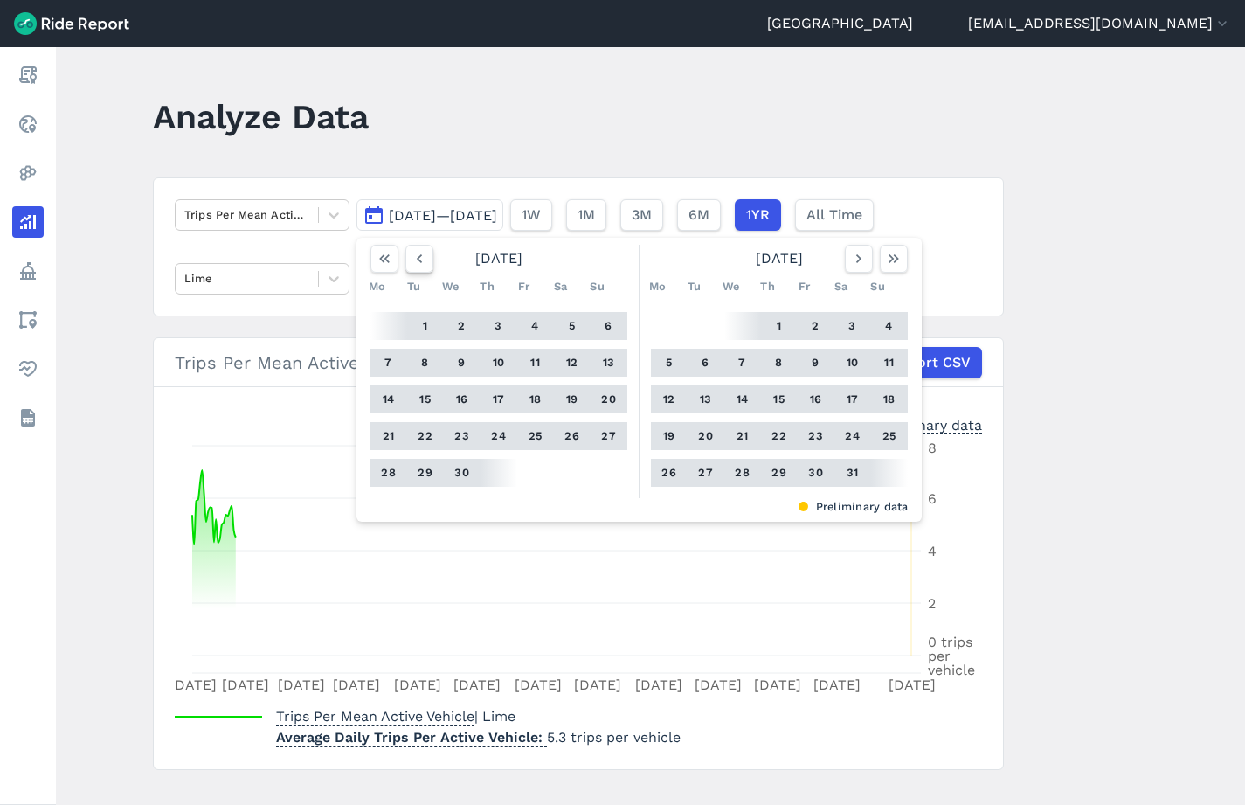
click at [416, 255] on icon "button" at bounding box center [419, 258] width 17 height 17
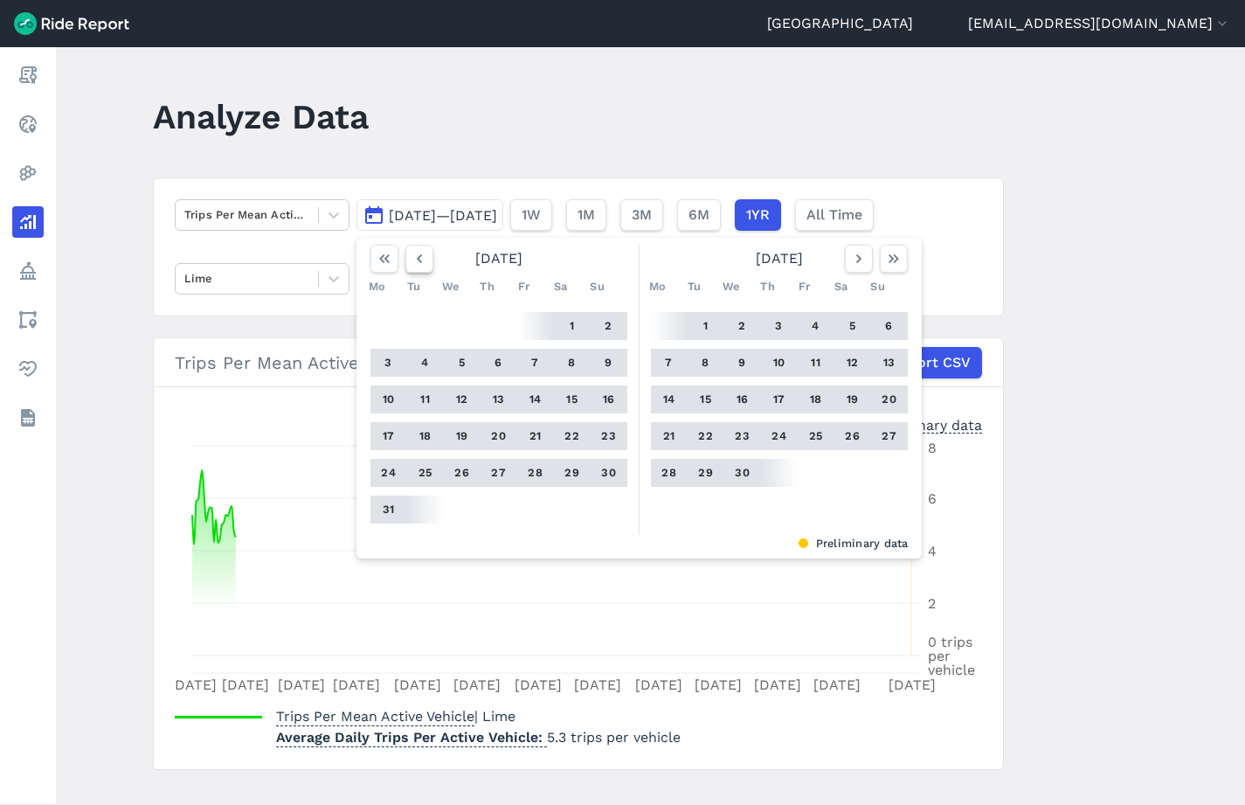
click at [416, 255] on icon "button" at bounding box center [419, 258] width 17 height 17
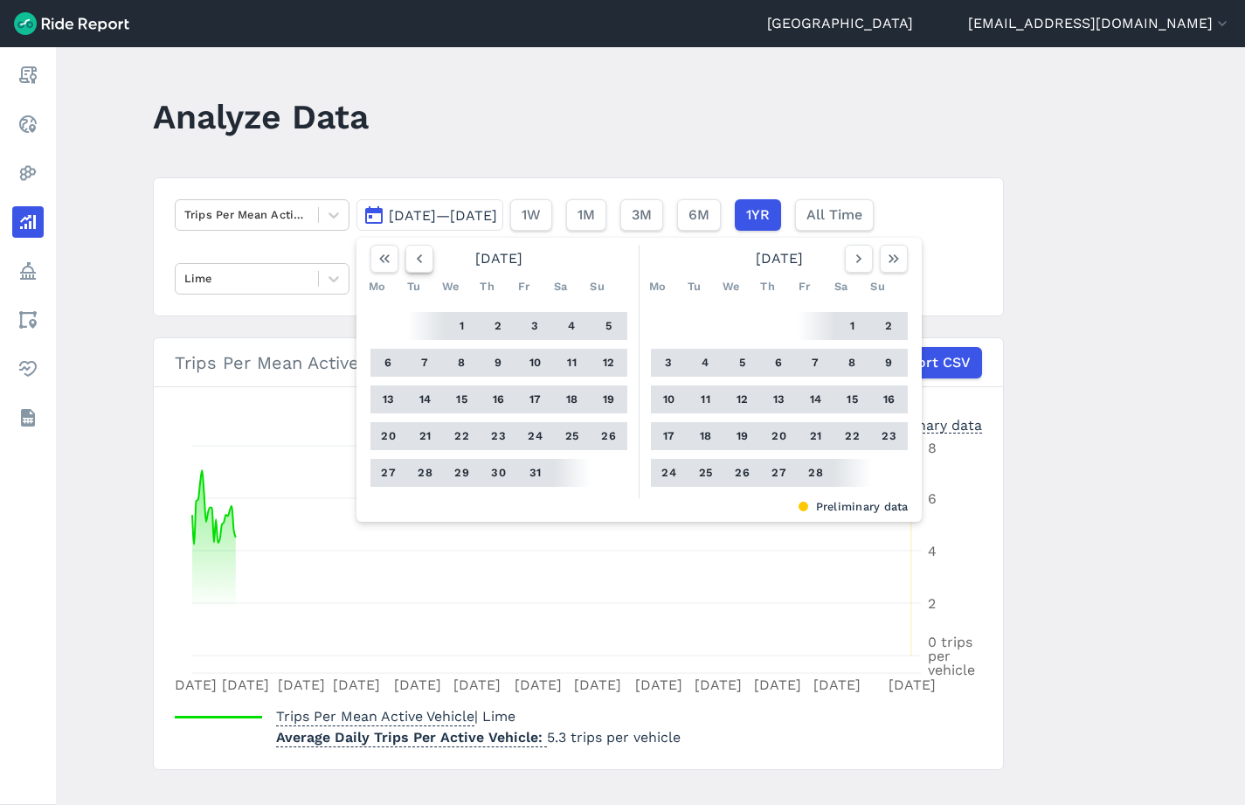
click at [416, 255] on icon "button" at bounding box center [419, 258] width 17 height 17
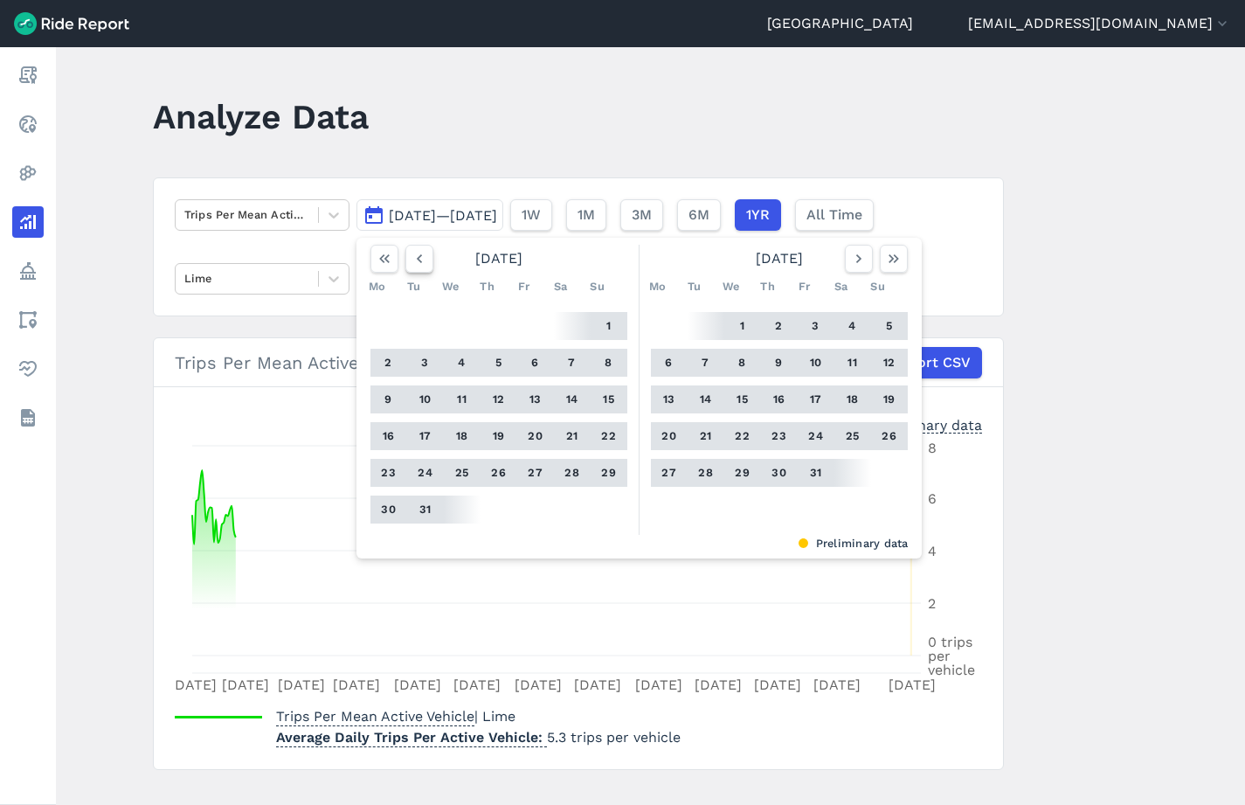
click at [416, 255] on icon "button" at bounding box center [419, 258] width 17 height 17
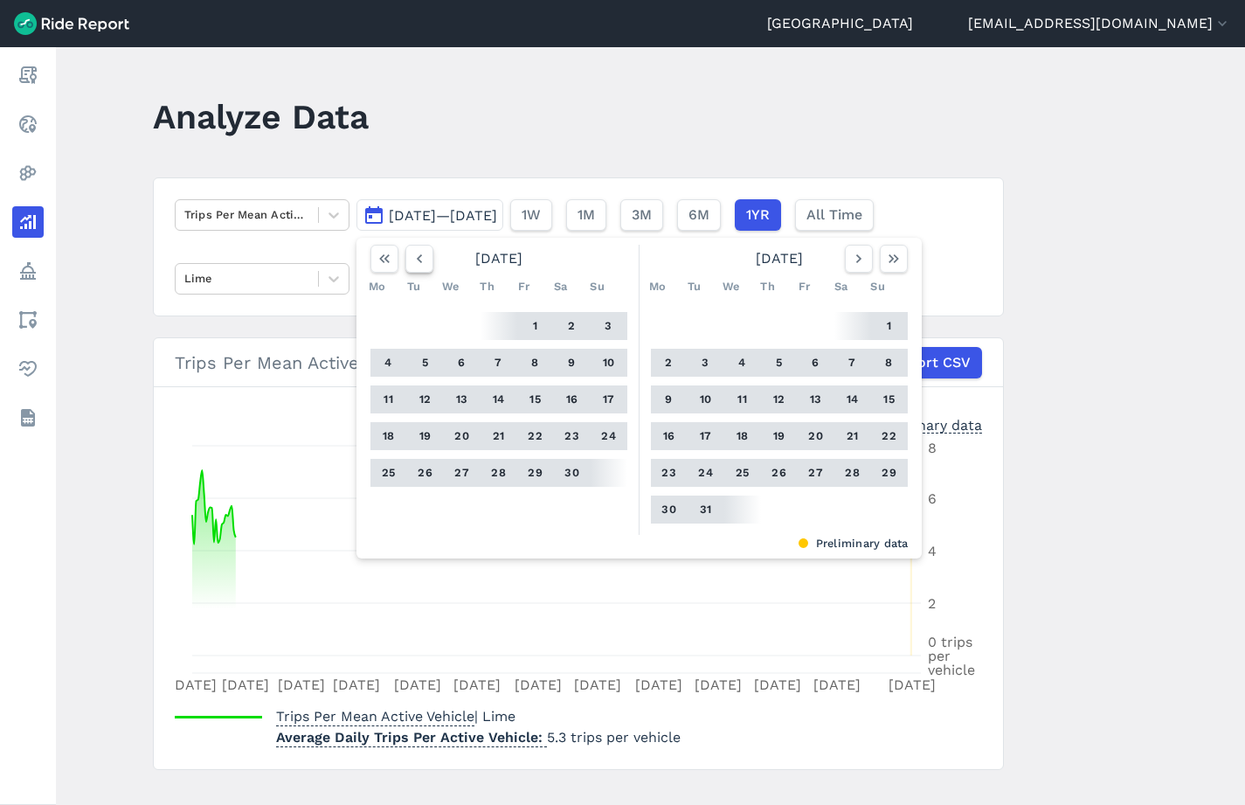
click at [416, 255] on icon "button" at bounding box center [419, 258] width 17 height 17
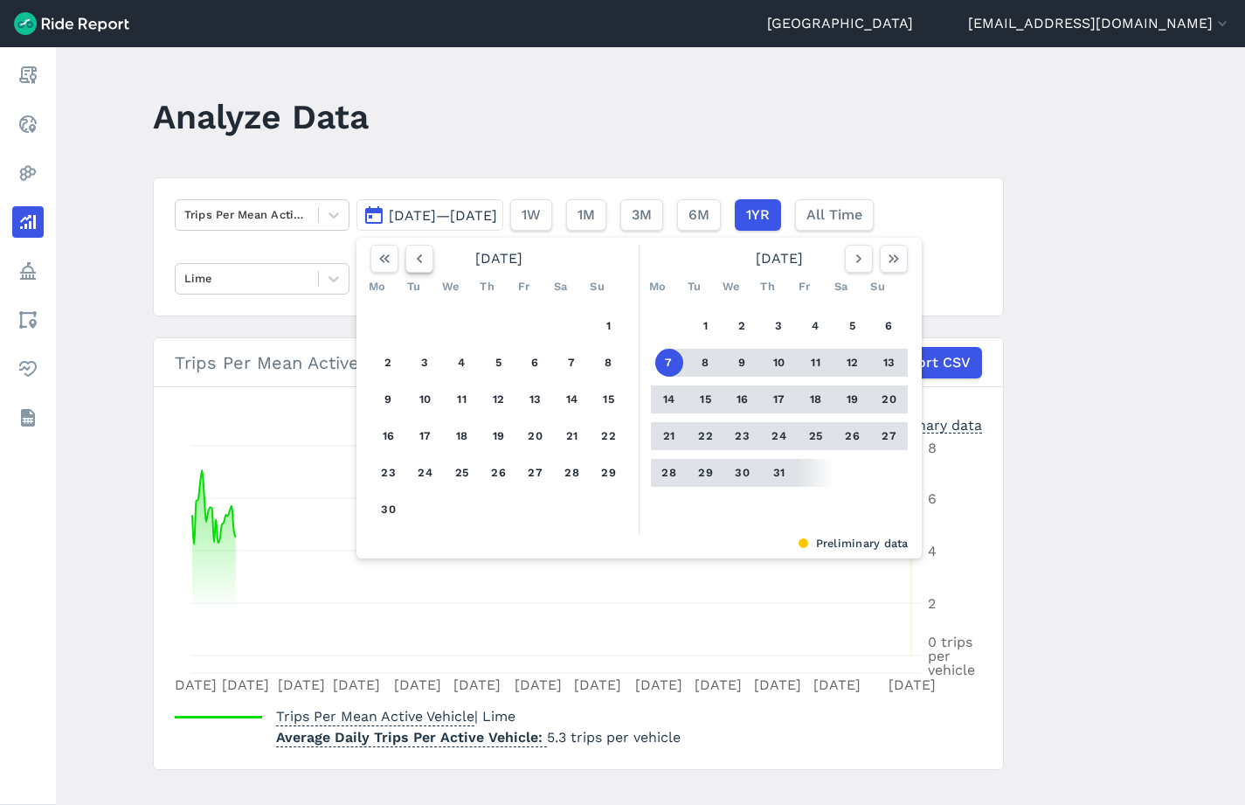
click at [416, 255] on icon "button" at bounding box center [419, 258] width 17 height 17
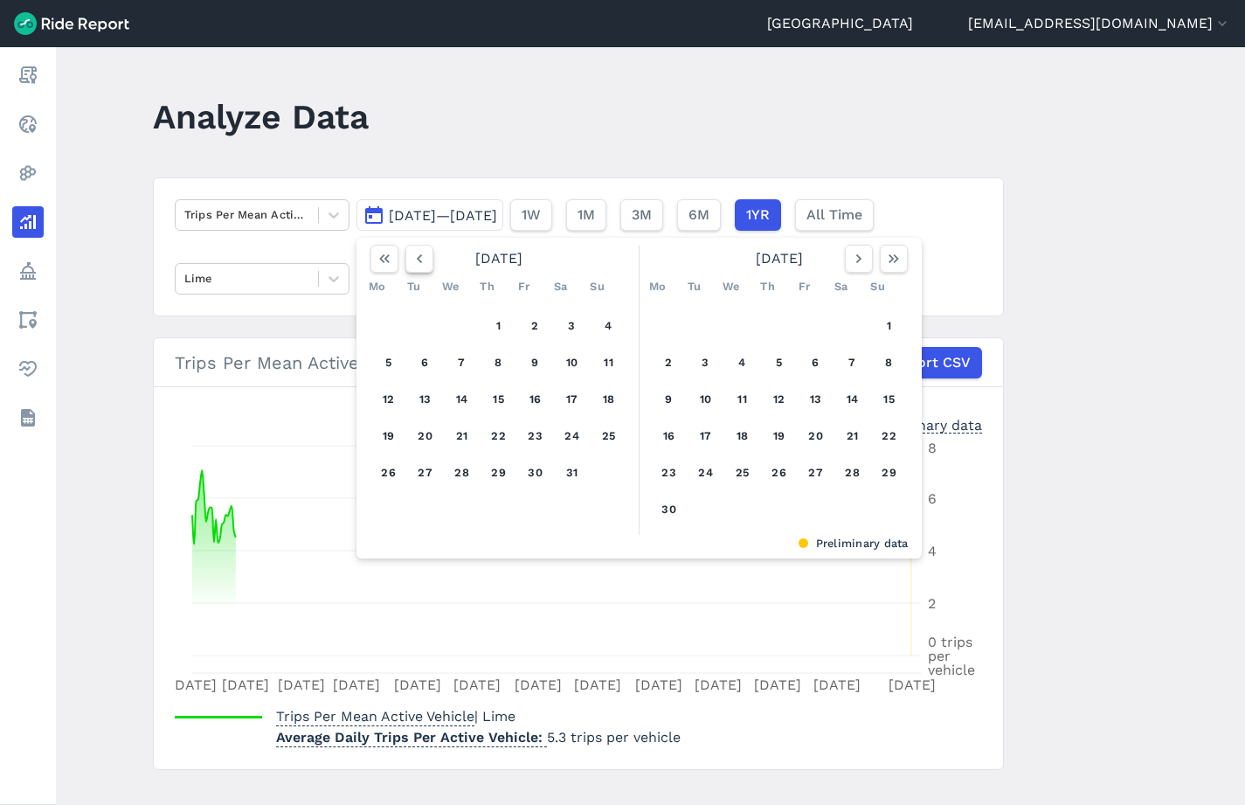
click at [416, 255] on icon "button" at bounding box center [419, 258] width 17 height 17
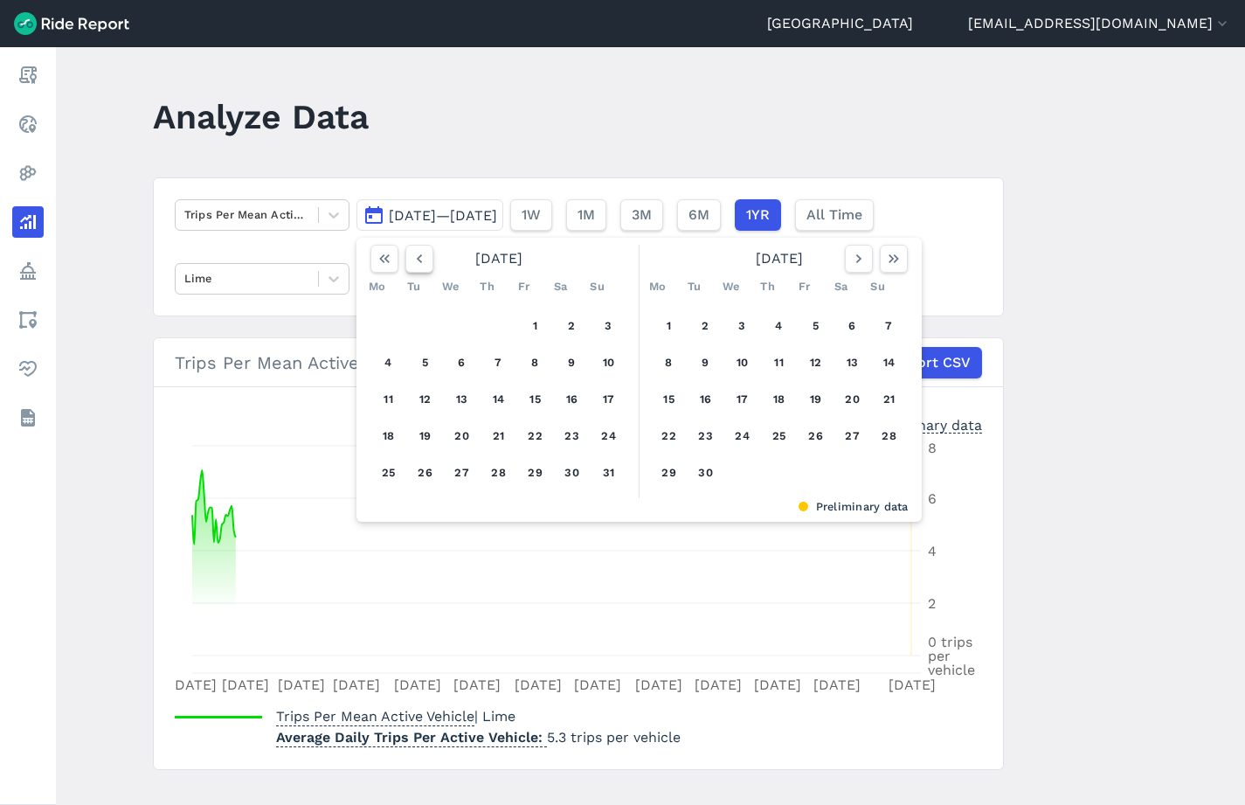
click at [416, 255] on icon "button" at bounding box center [419, 258] width 17 height 17
click at [387, 328] on button "1" at bounding box center [389, 326] width 28 height 28
click at [861, 260] on icon "button" at bounding box center [858, 258] width 17 height 17
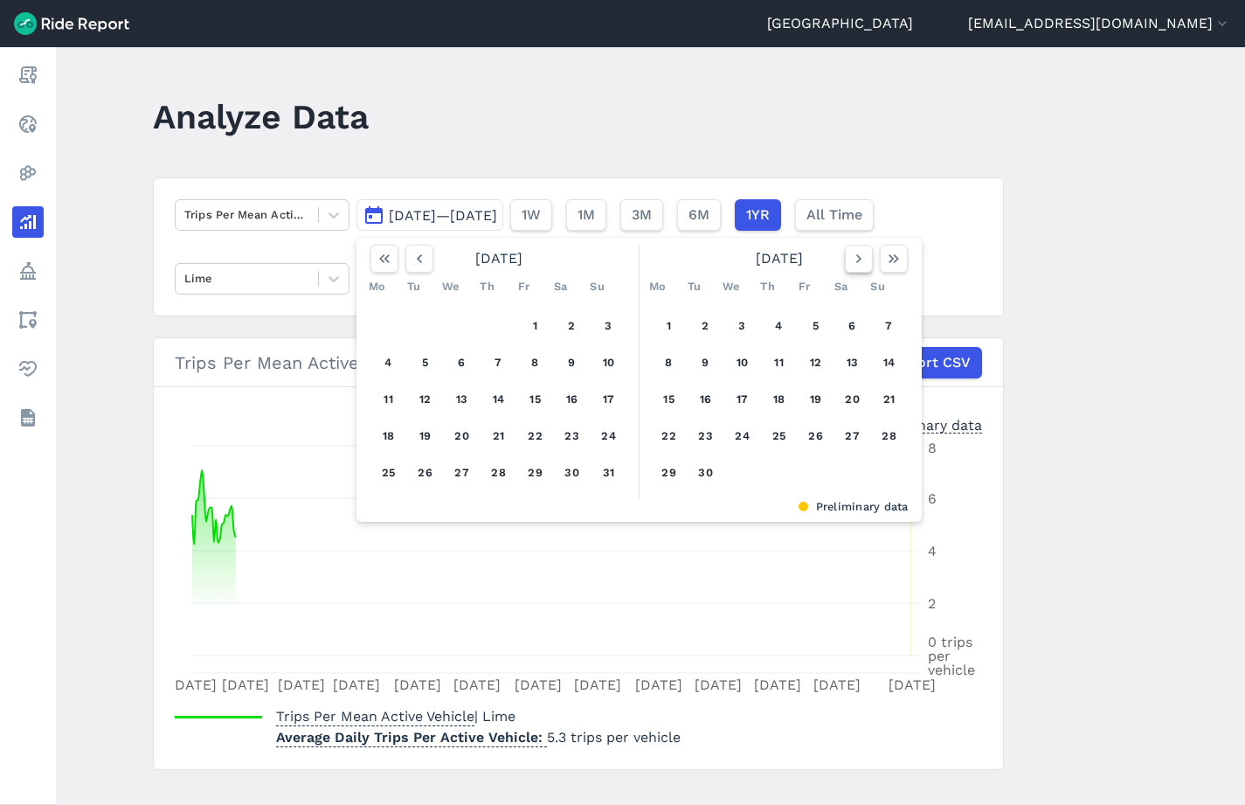
click at [861, 260] on icon "button" at bounding box center [858, 258] width 17 height 17
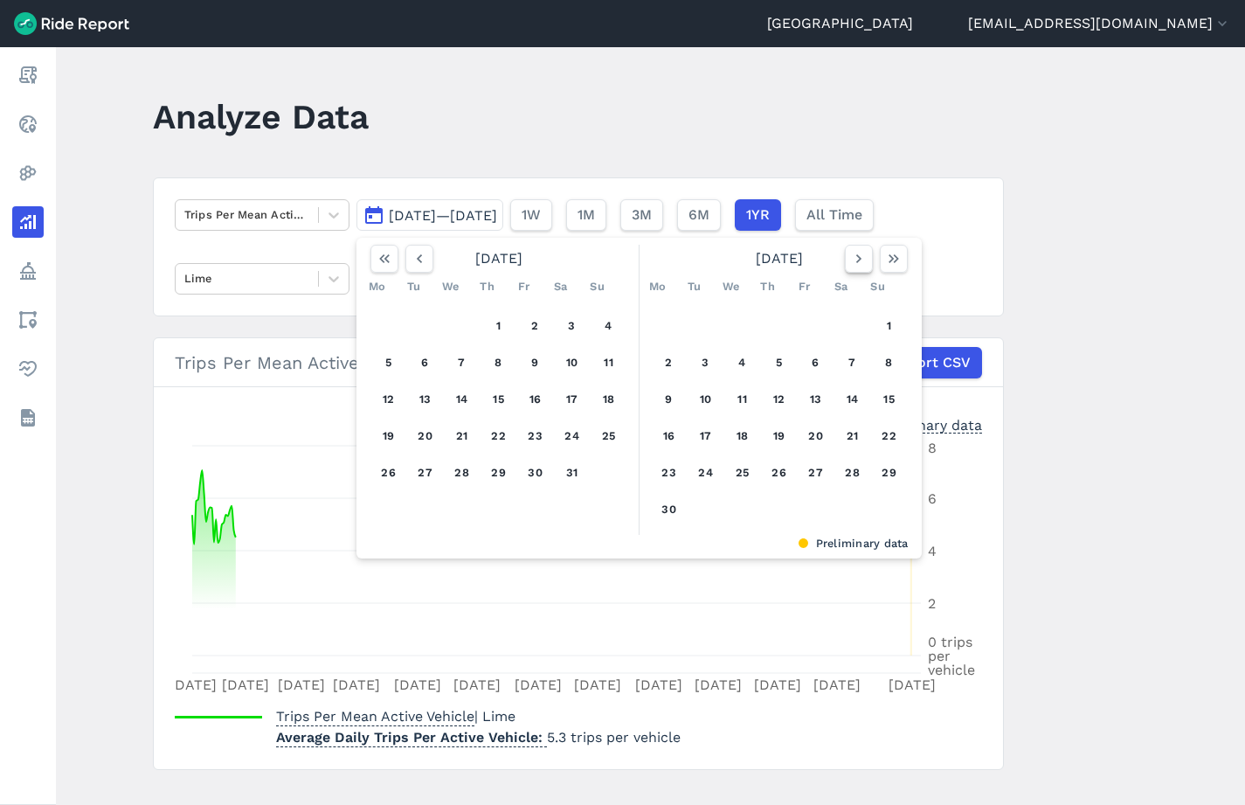
click at [861, 260] on icon "button" at bounding box center [858, 258] width 17 height 17
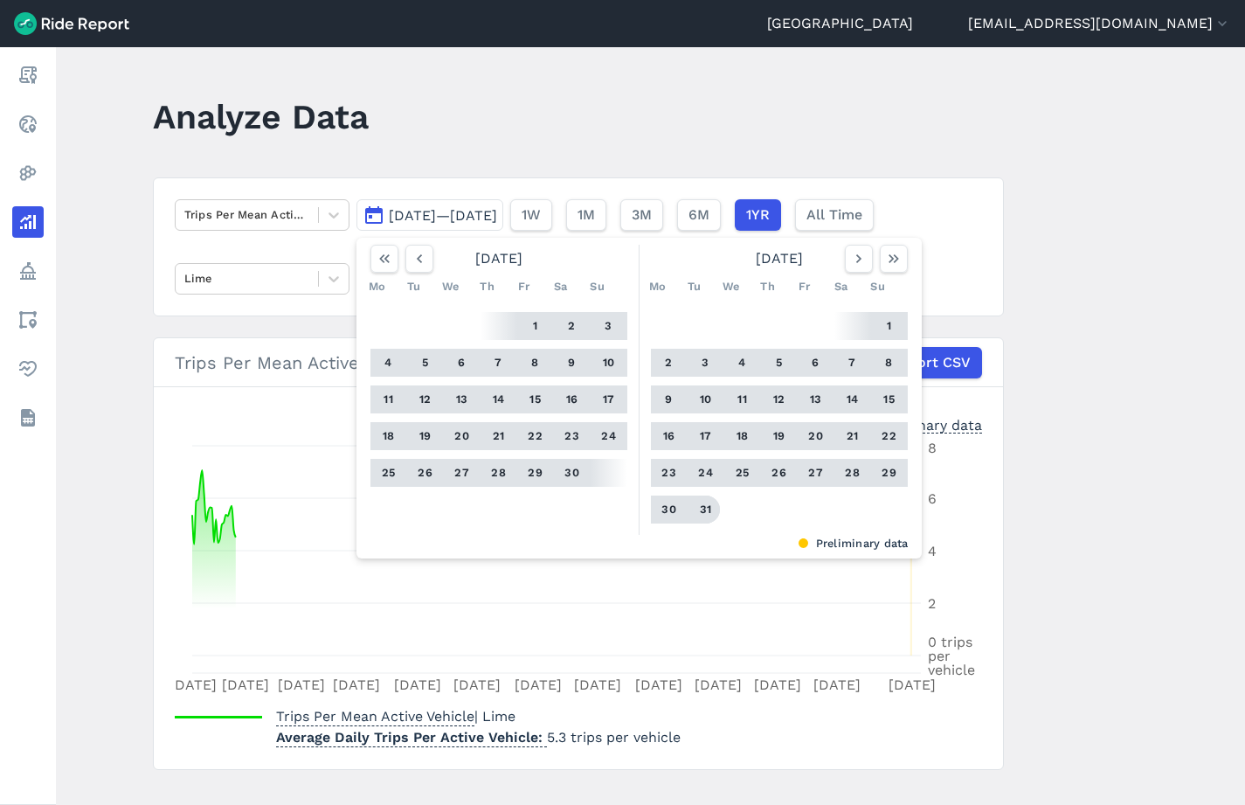
click at [703, 506] on button "31" at bounding box center [706, 509] width 28 height 28
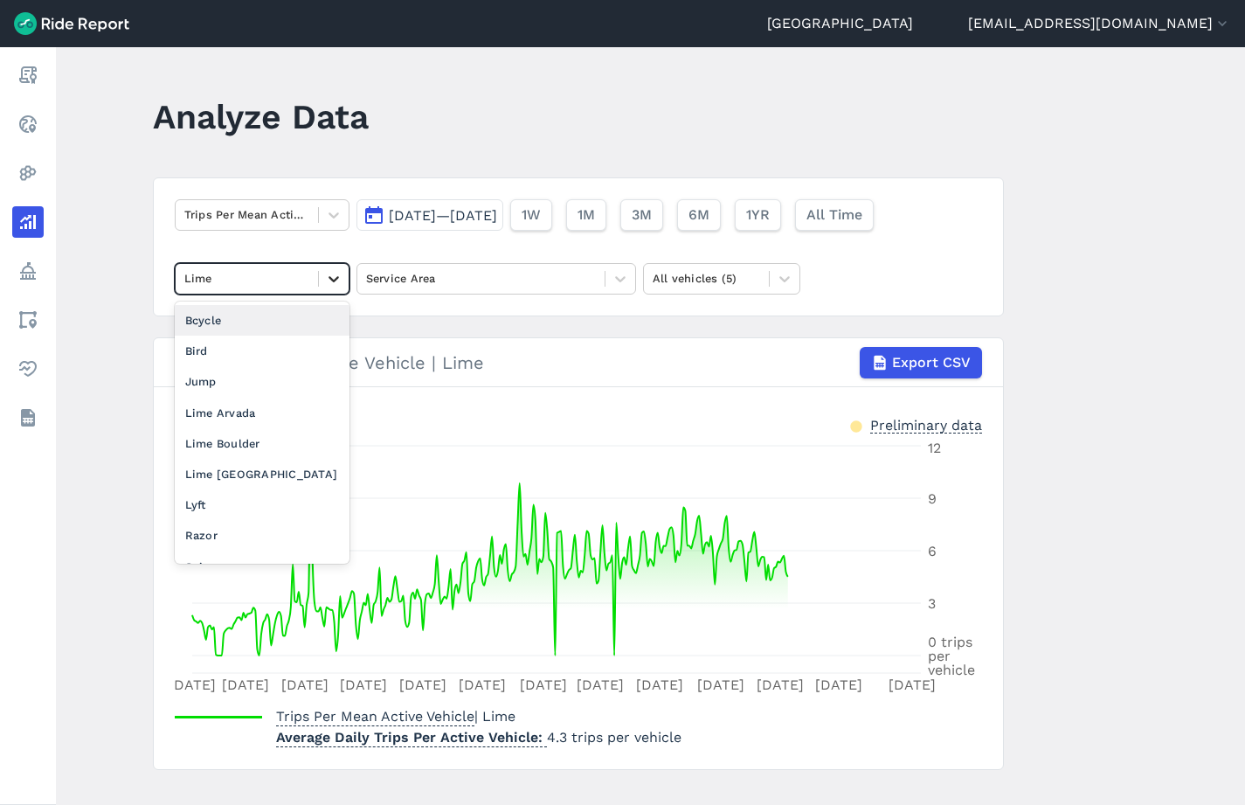
click at [338, 281] on icon at bounding box center [333, 278] width 17 height 17
click at [259, 475] on div "Lime [GEOGRAPHIC_DATA]" at bounding box center [262, 474] width 175 height 31
